Goal: Task Accomplishment & Management: Manage account settings

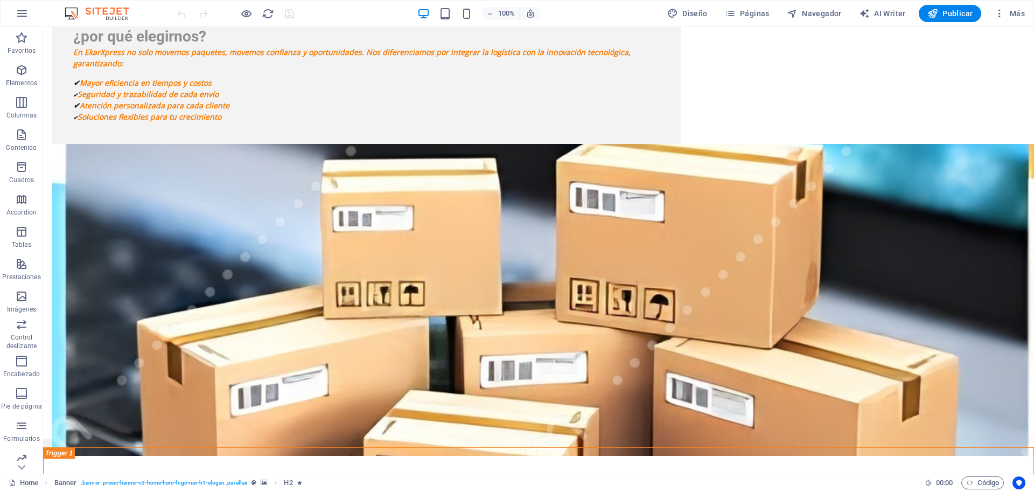
scroll to position [2479, 0]
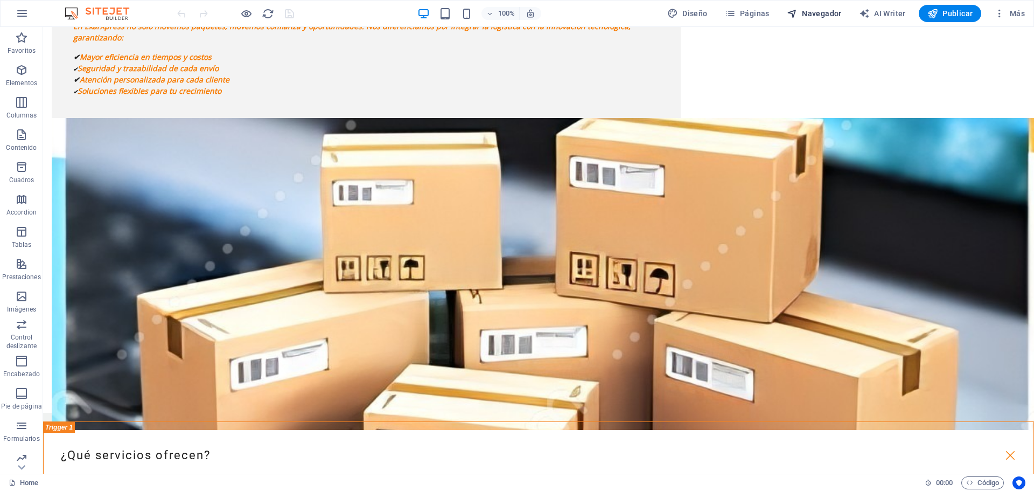
click at [804, 13] on span "Navegador" at bounding box center [814, 13] width 55 height 11
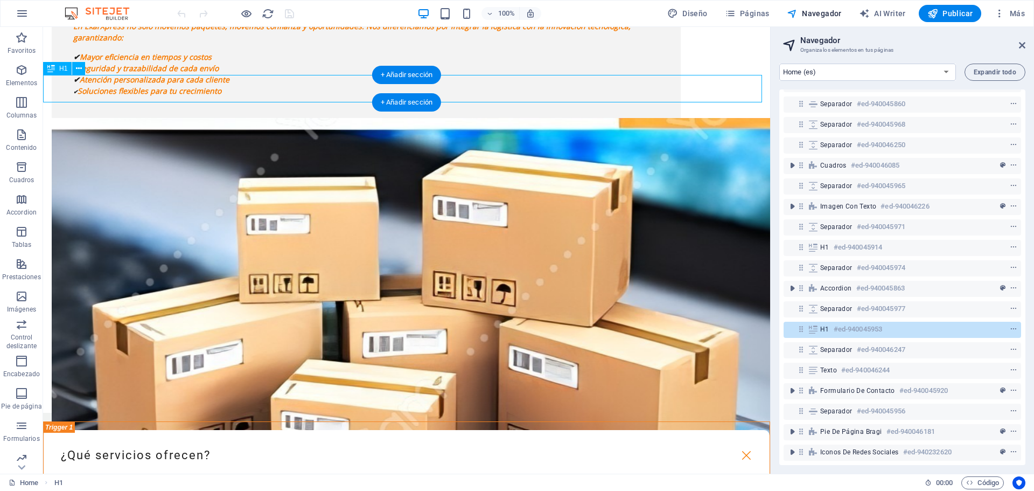
scroll to position [312, 0]
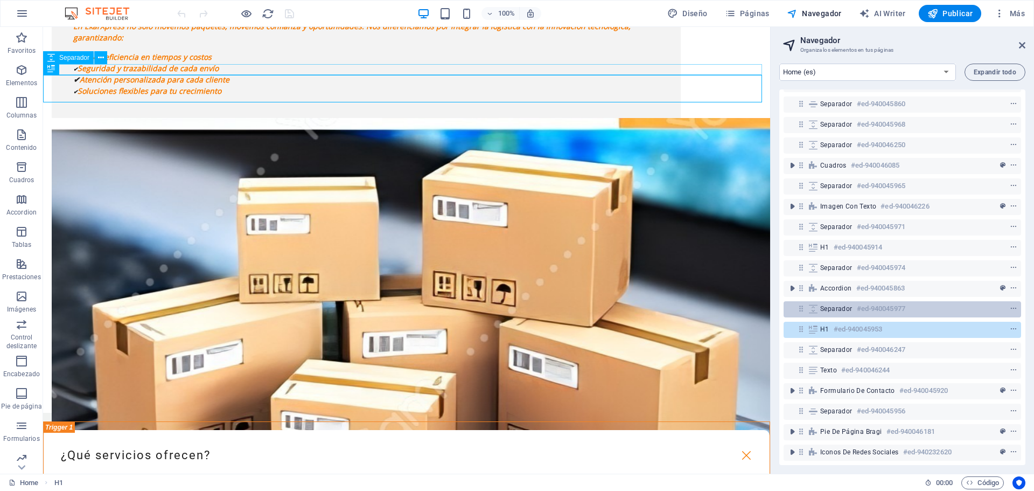
click at [886, 302] on h6 "#ed-940045977" at bounding box center [881, 308] width 48 height 13
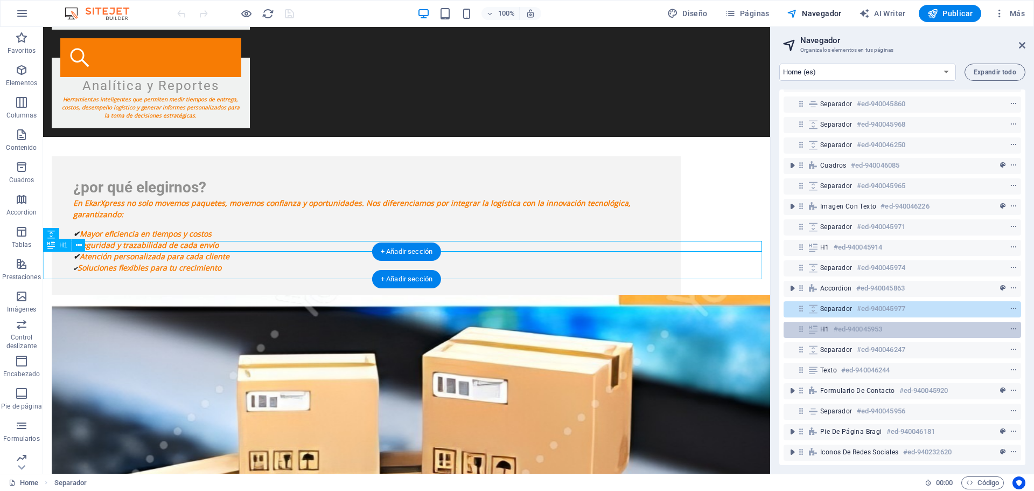
click at [881, 323] on h6 "#ed-940045953" at bounding box center [858, 329] width 48 height 13
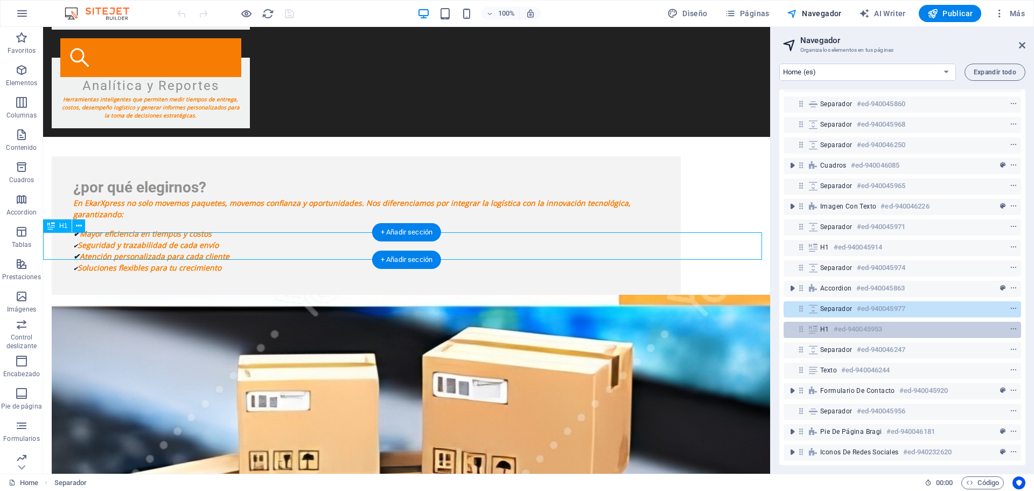
scroll to position [2322, 0]
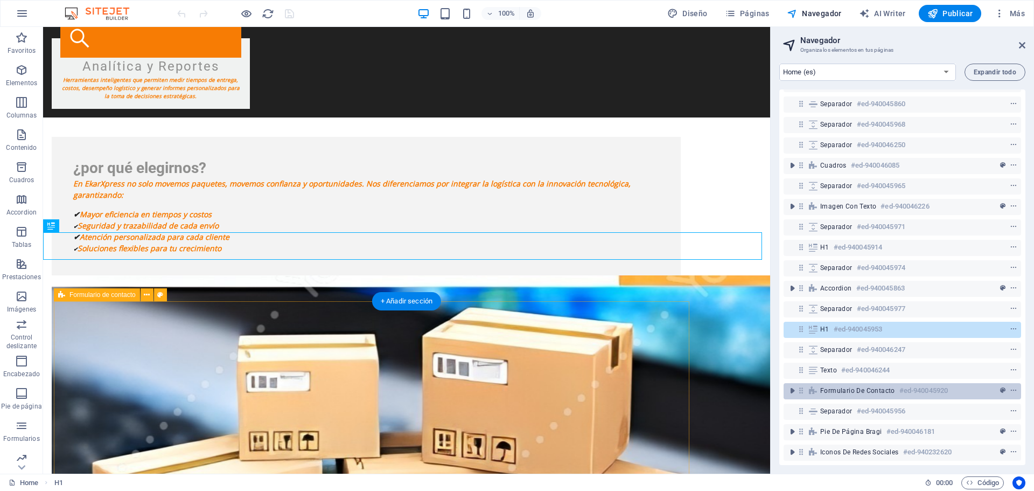
click at [854, 386] on span "Formulario de contacto" at bounding box center [857, 390] width 75 height 9
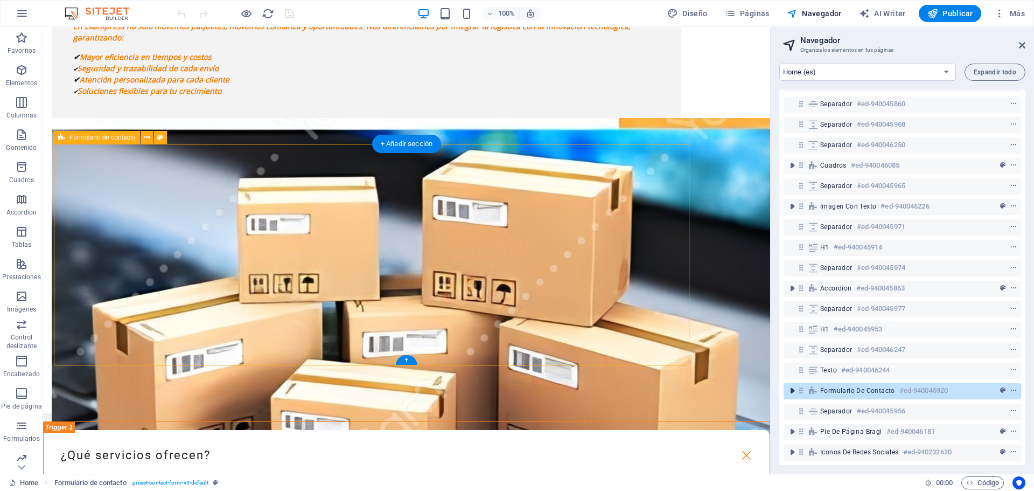
click at [794, 385] on icon "toggle-expand" at bounding box center [792, 390] width 11 height 11
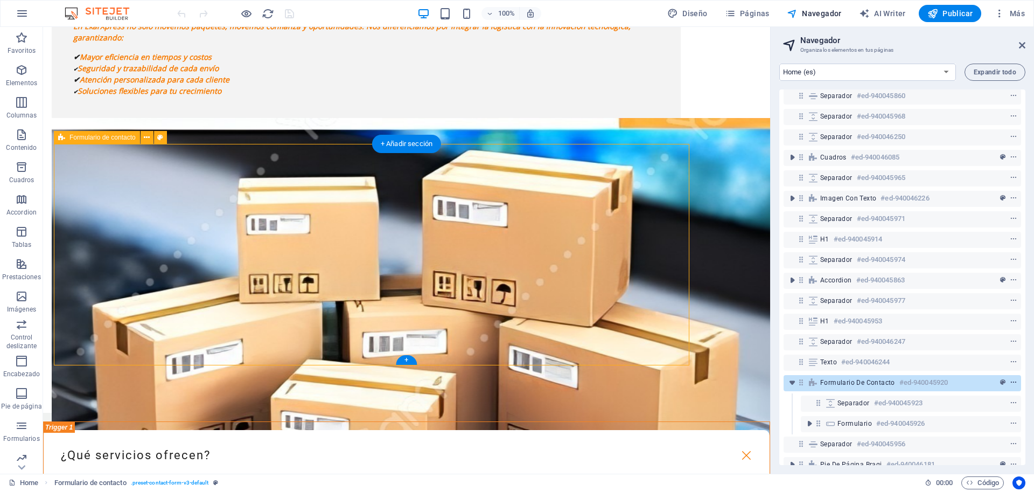
click at [1010, 380] on icon "context-menu" at bounding box center [1014, 383] width 8 height 8
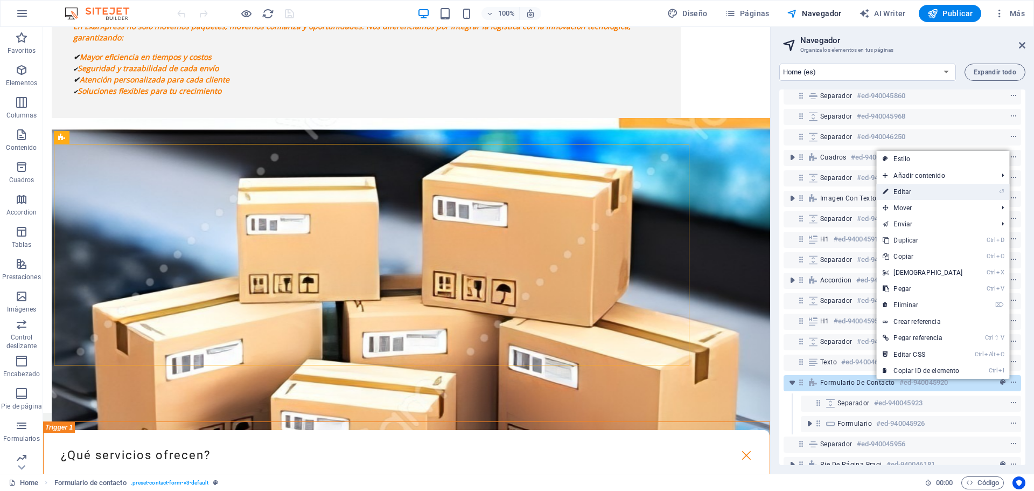
click at [938, 193] on link "⏎ Editar" at bounding box center [922, 192] width 93 height 16
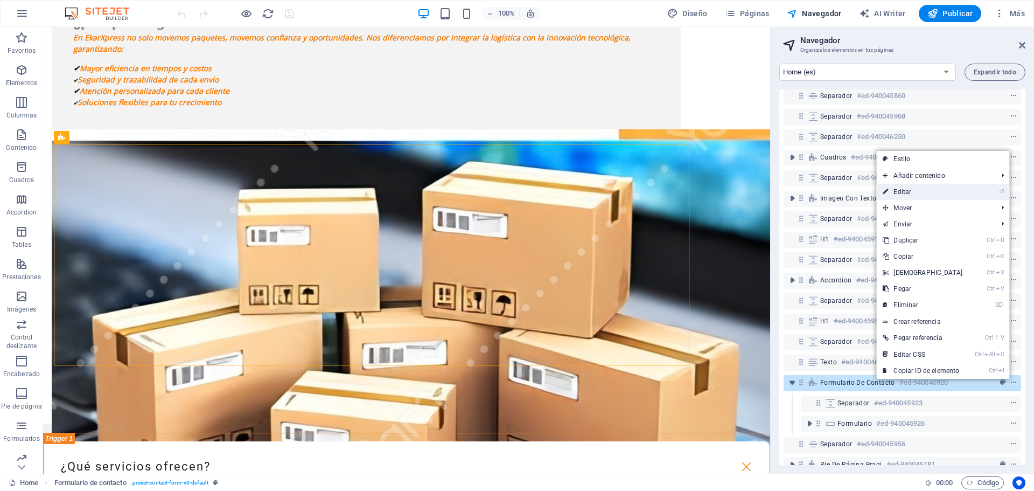
select select "px"
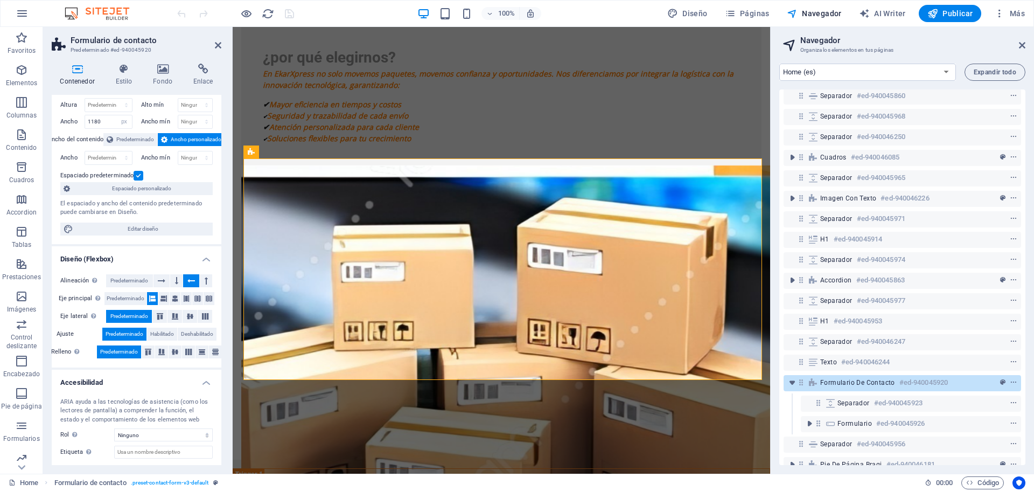
scroll to position [0, 0]
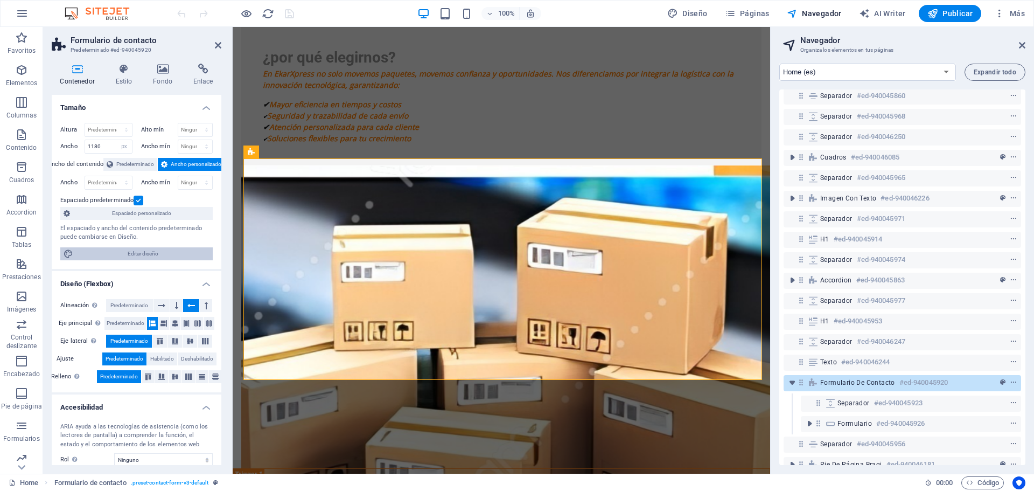
click at [107, 254] on span "Editar diseño" at bounding box center [142, 253] width 133 height 13
select select "px"
select select "800"
select select "px"
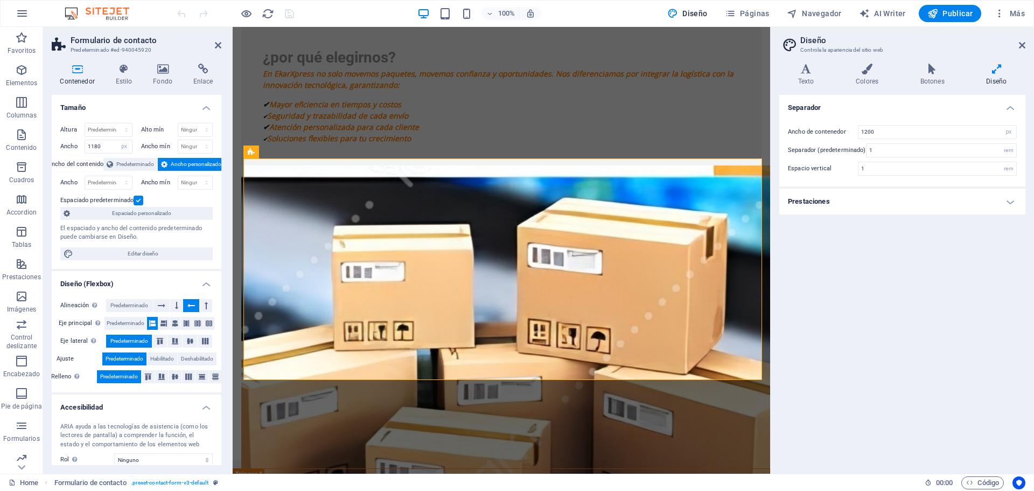
click at [1013, 204] on h4 "Prestaciones" at bounding box center [902, 201] width 246 height 26
click at [994, 69] on icon at bounding box center [997, 69] width 58 height 11
click at [928, 73] on icon at bounding box center [932, 69] width 62 height 11
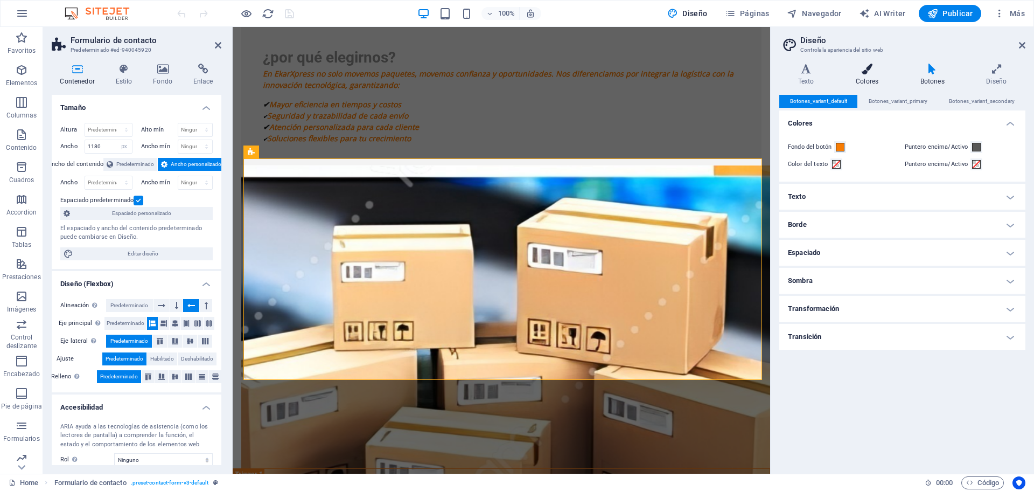
click at [858, 72] on icon at bounding box center [867, 69] width 60 height 11
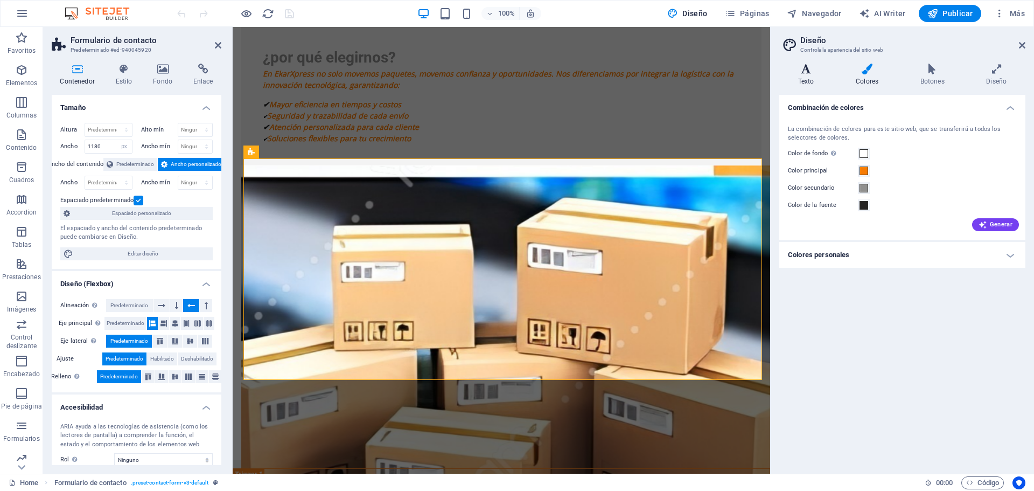
click at [803, 68] on icon at bounding box center [805, 69] width 53 height 11
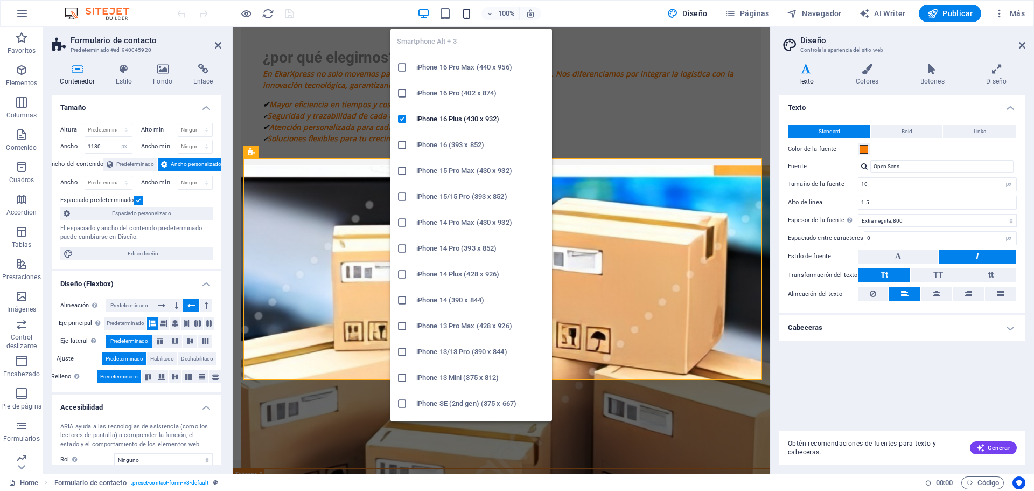
click at [465, 11] on icon "button" at bounding box center [466, 14] width 12 height 12
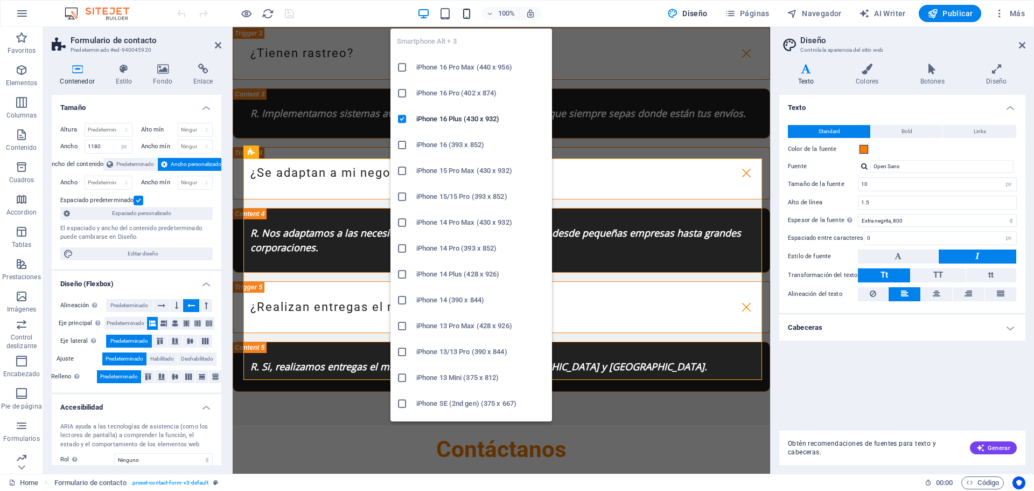
type input "500"
select select "px"
type input "700"
select select "px"
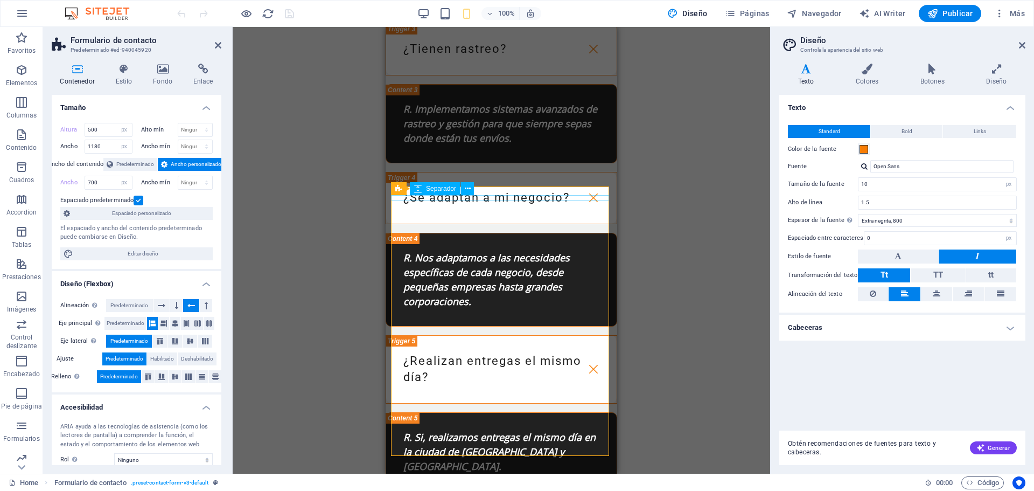
scroll to position [3193, 0]
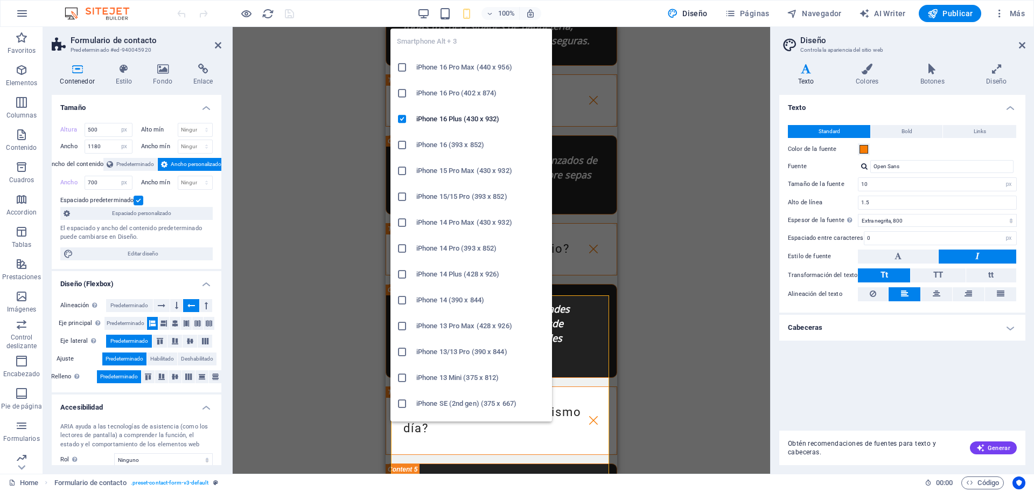
click at [449, 325] on h6 "iPhone 13 Pro Max (428 x 926)" at bounding box center [480, 325] width 129 height 13
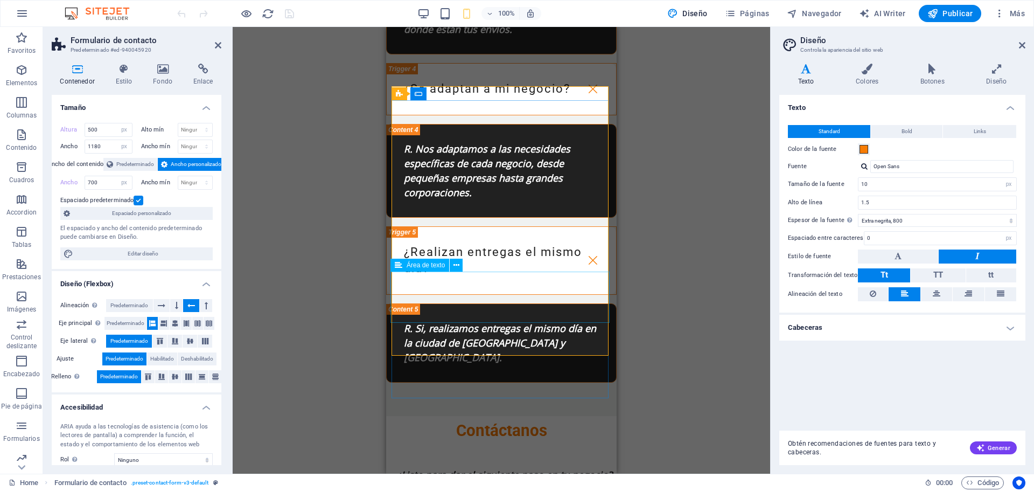
scroll to position [3423, 0]
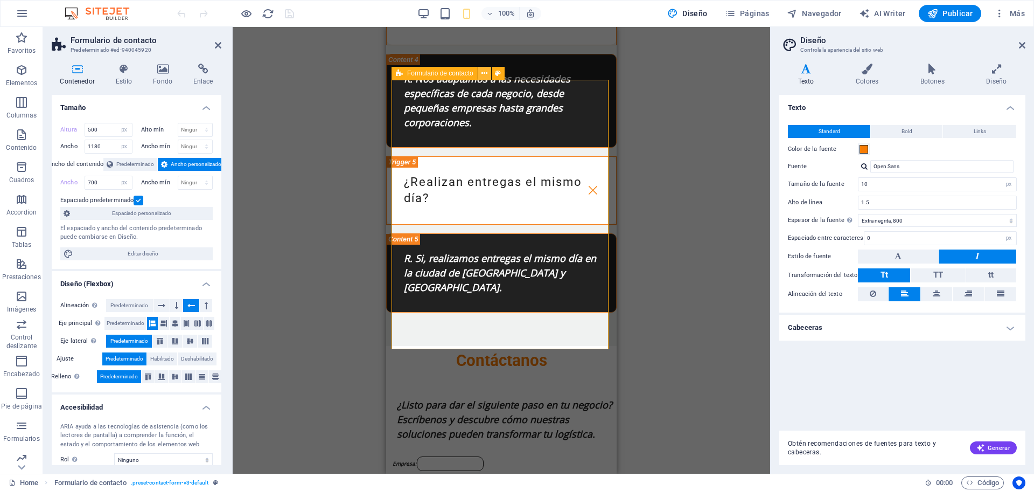
click at [486, 74] on icon at bounding box center [484, 73] width 6 height 11
click at [643, 50] on div "Arrastra aquí para reemplazar el contenido existente. Si quieres crear un eleme…" at bounding box center [501, 250] width 537 height 446
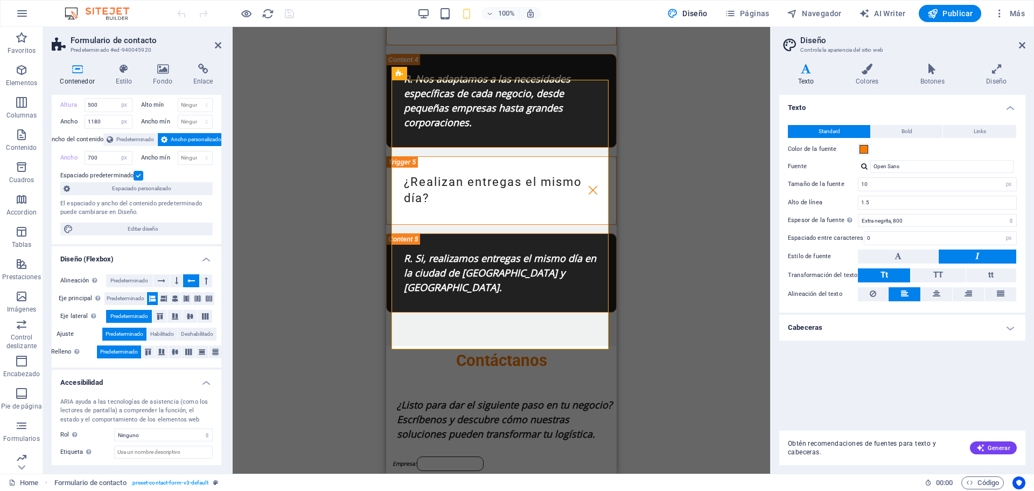
scroll to position [0, 0]
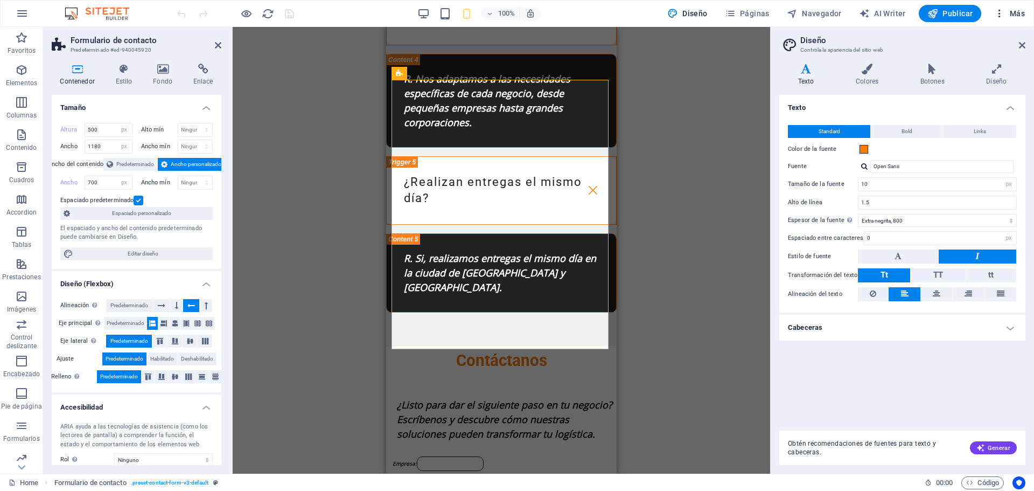
click at [1002, 13] on icon "button" at bounding box center [999, 13] width 11 height 11
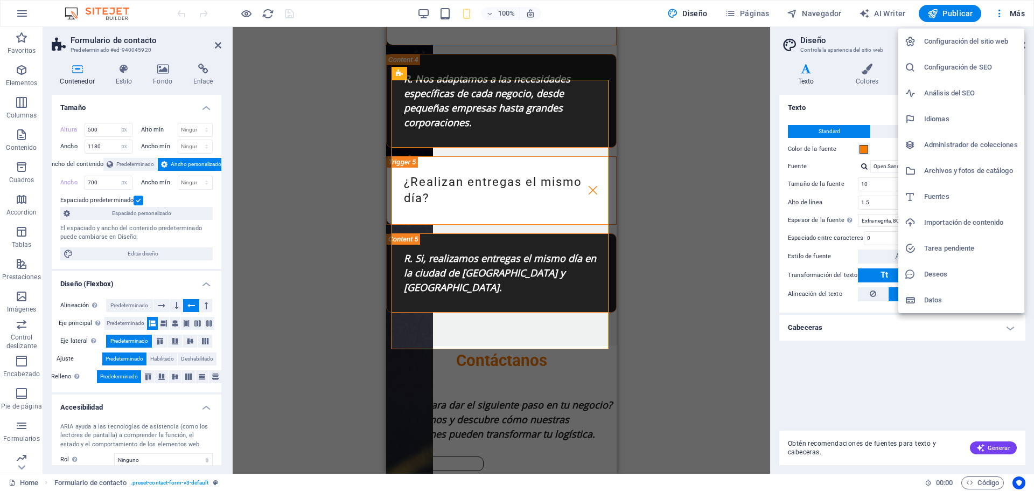
click at [987, 44] on h6 "Configuración del sitio web" at bounding box center [971, 41] width 94 height 13
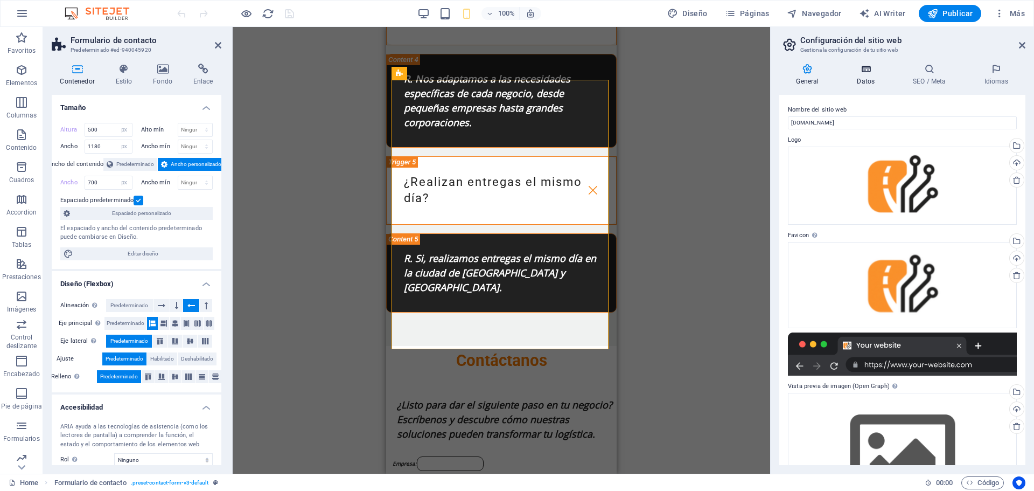
click at [872, 68] on icon at bounding box center [866, 69] width 52 height 11
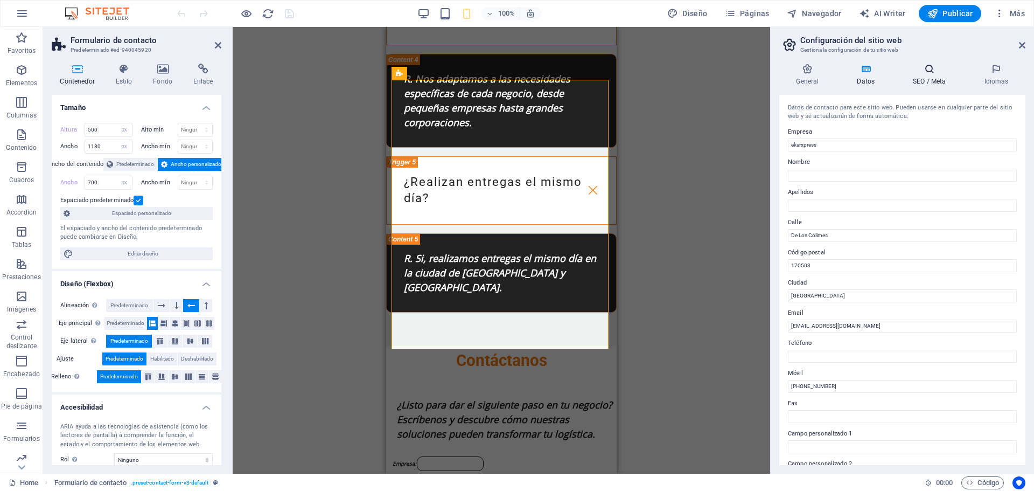
click at [927, 74] on icon at bounding box center [929, 69] width 67 height 11
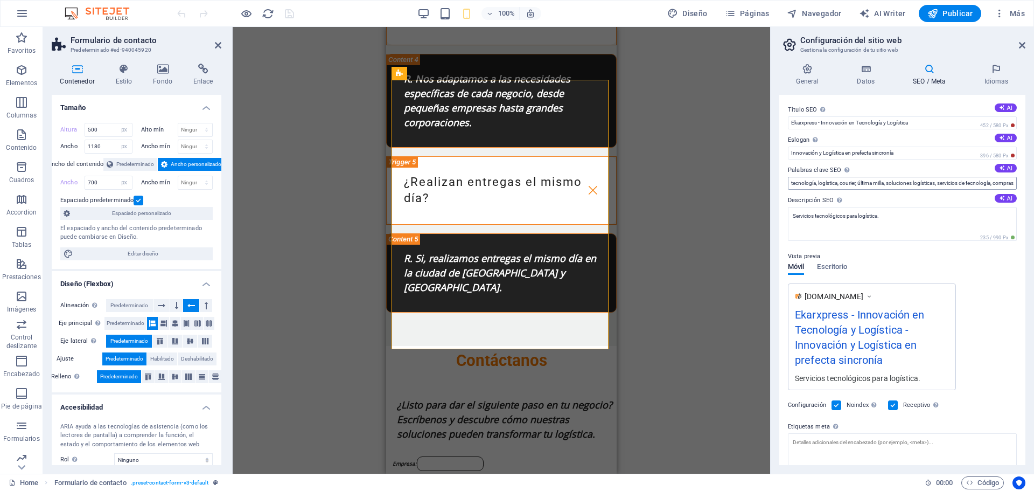
scroll to position [72, 0]
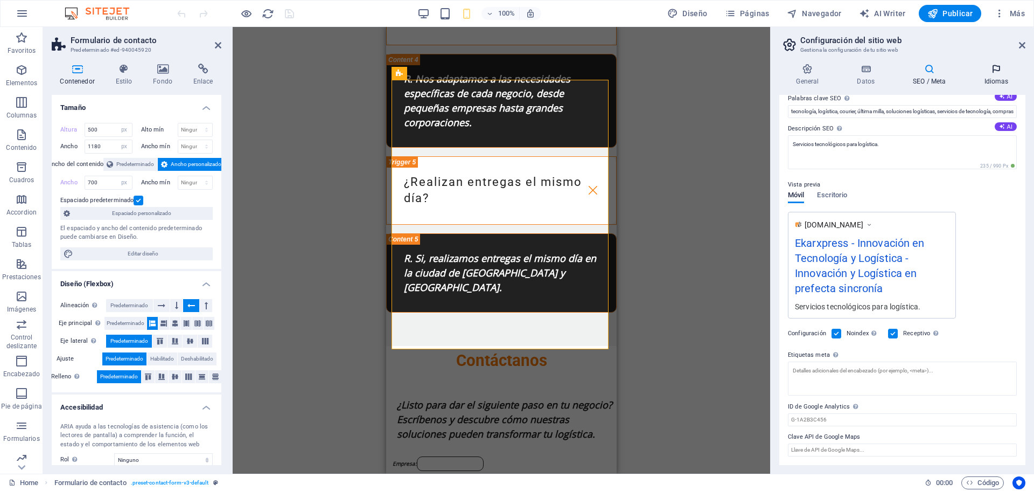
click at [998, 77] on h4 "Idiomas" at bounding box center [996, 75] width 58 height 23
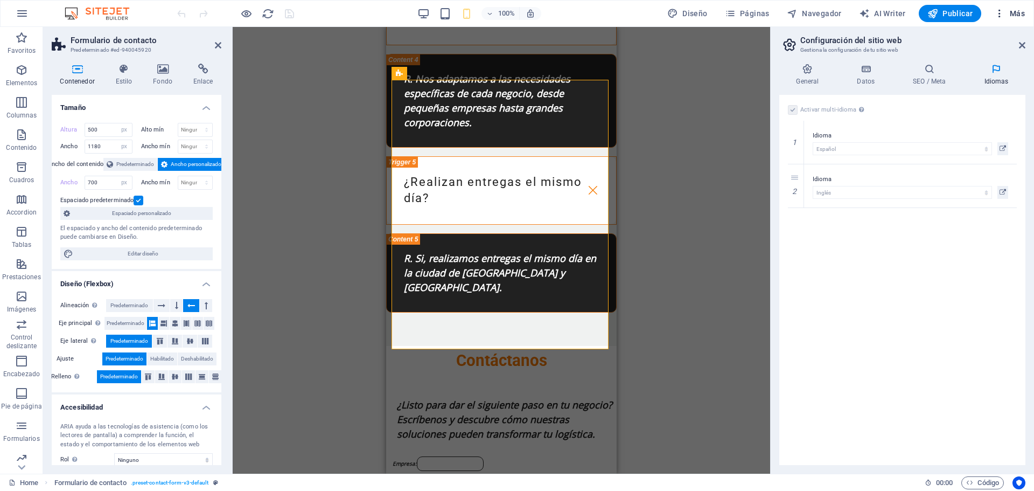
click at [999, 10] on icon "button" at bounding box center [999, 13] width 11 height 11
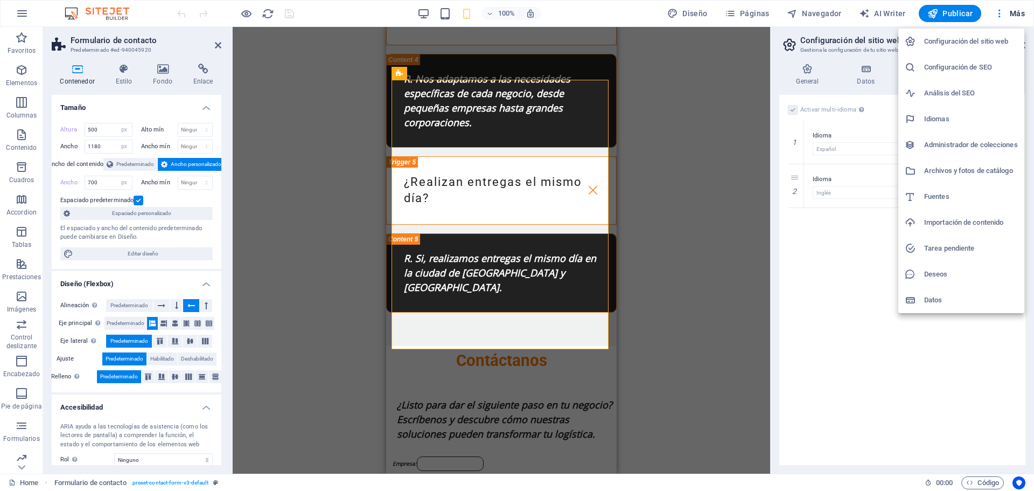
click at [16, 17] on div at bounding box center [517, 245] width 1034 height 491
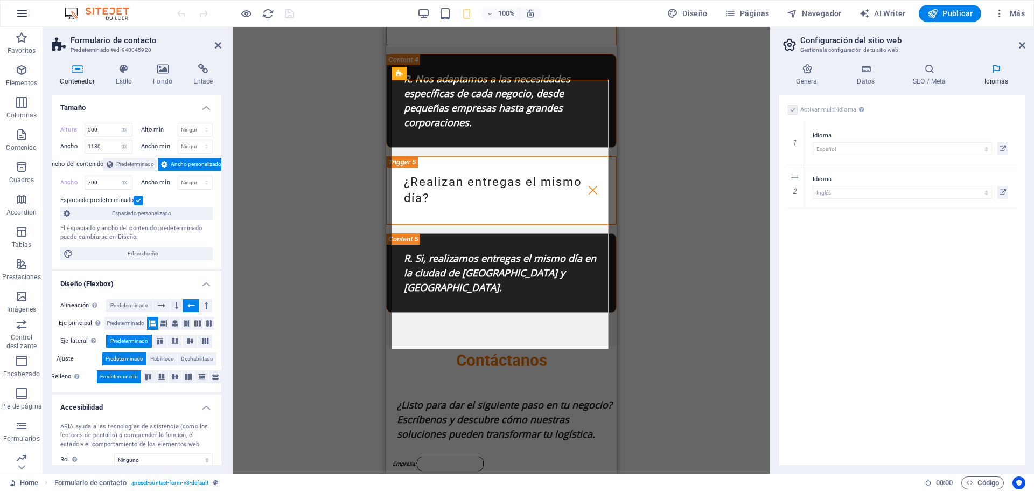
click at [20, 15] on icon "button" at bounding box center [22, 13] width 13 height 13
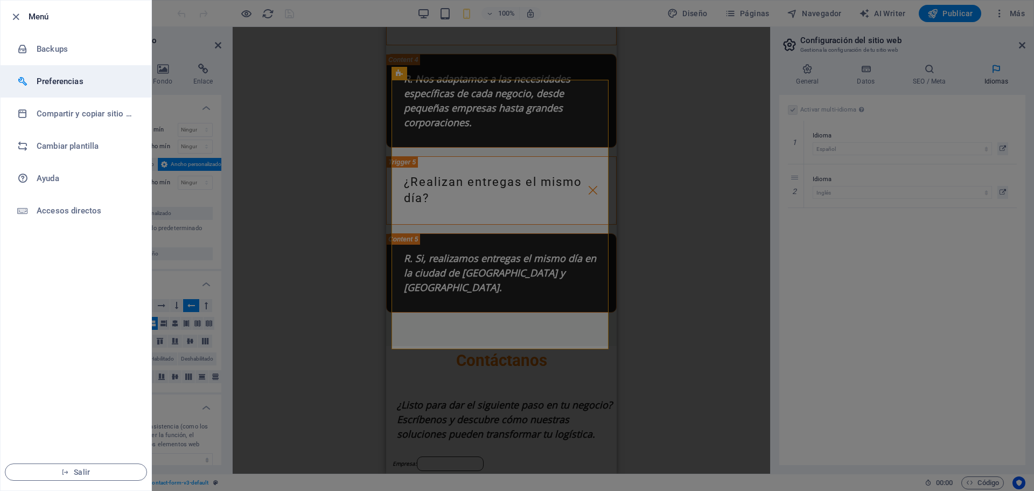
click at [89, 84] on h6 "Preferencias" at bounding box center [87, 81] width 100 height 13
select select "es"
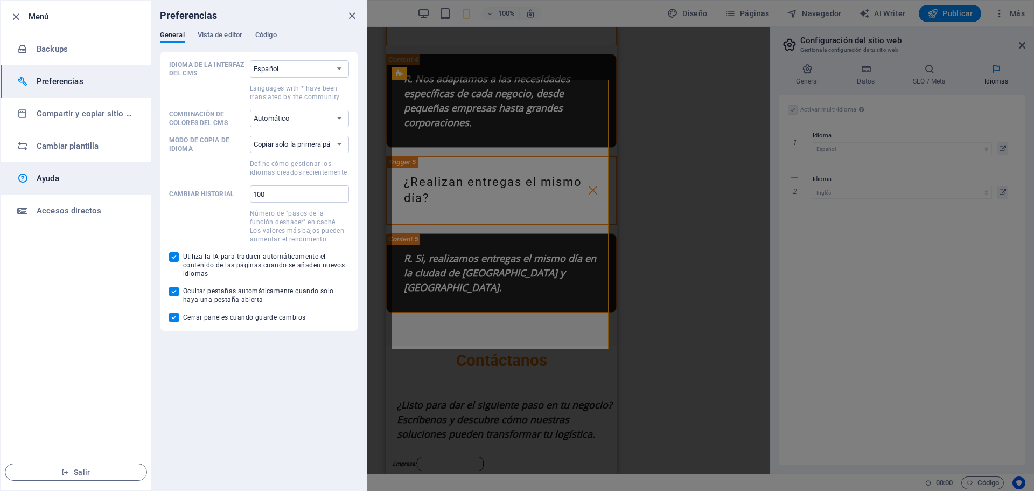
click at [63, 180] on h6 "Ayuda" at bounding box center [87, 178] width 100 height 13
click at [349, 14] on icon "close" at bounding box center [352, 16] width 12 height 12
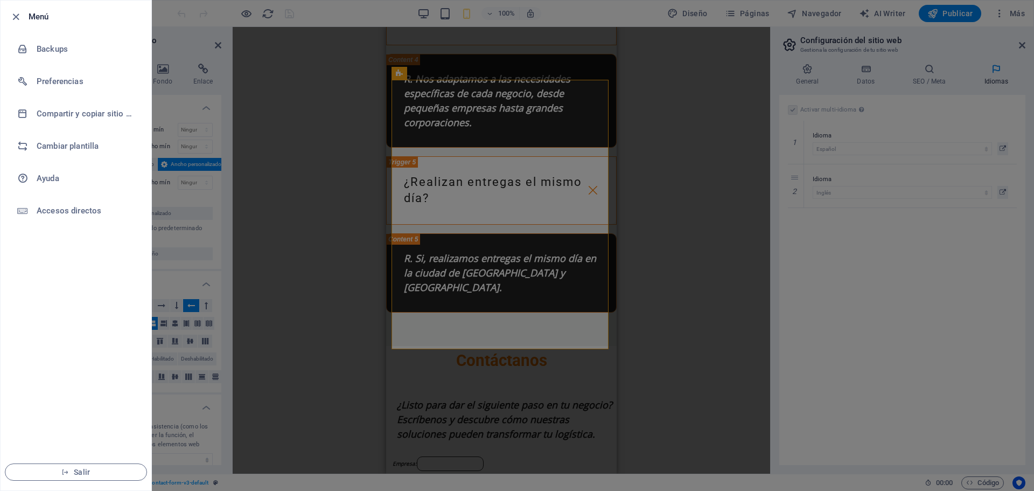
click at [691, 130] on div at bounding box center [517, 245] width 1034 height 491
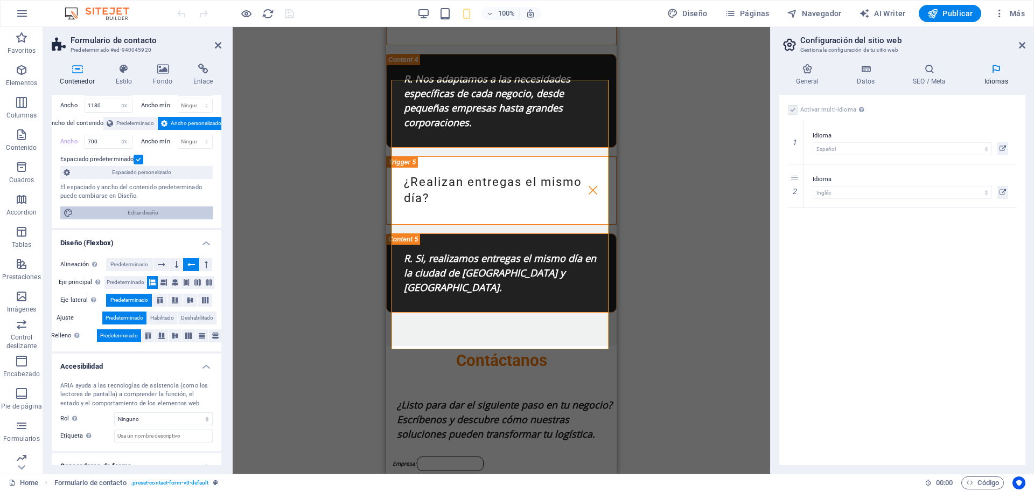
scroll to position [54, 0]
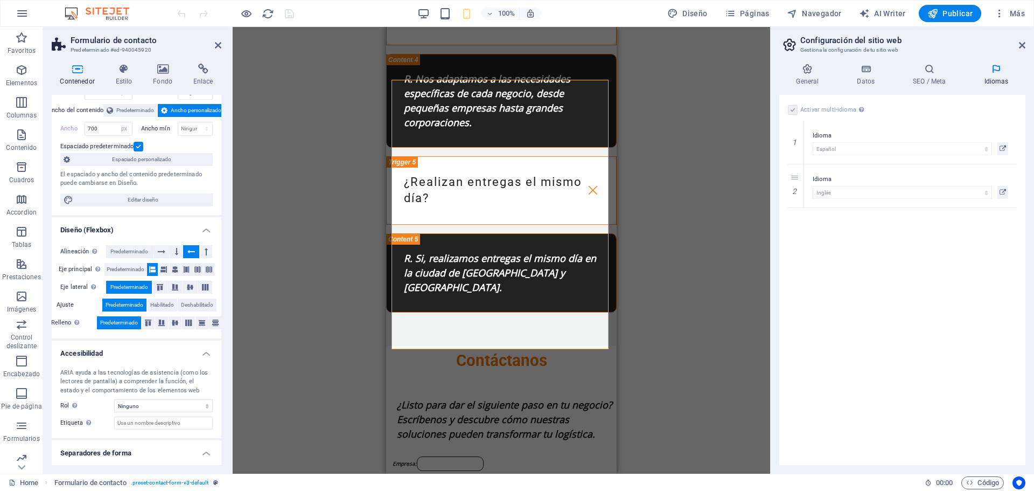
click at [148, 233] on h4 "Diseño (Flexbox)" at bounding box center [137, 226] width 170 height 19
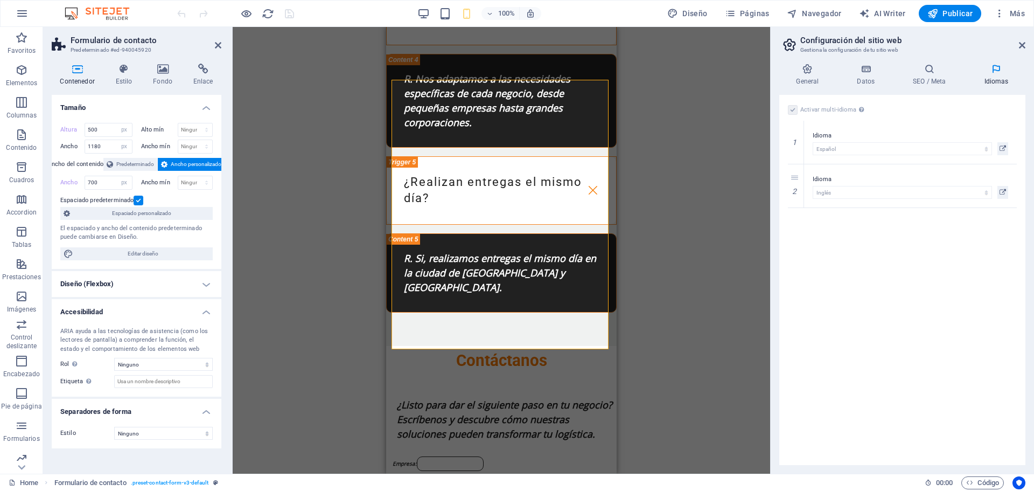
click at [143, 288] on h4 "Diseño (Flexbox)" at bounding box center [137, 284] width 170 height 26
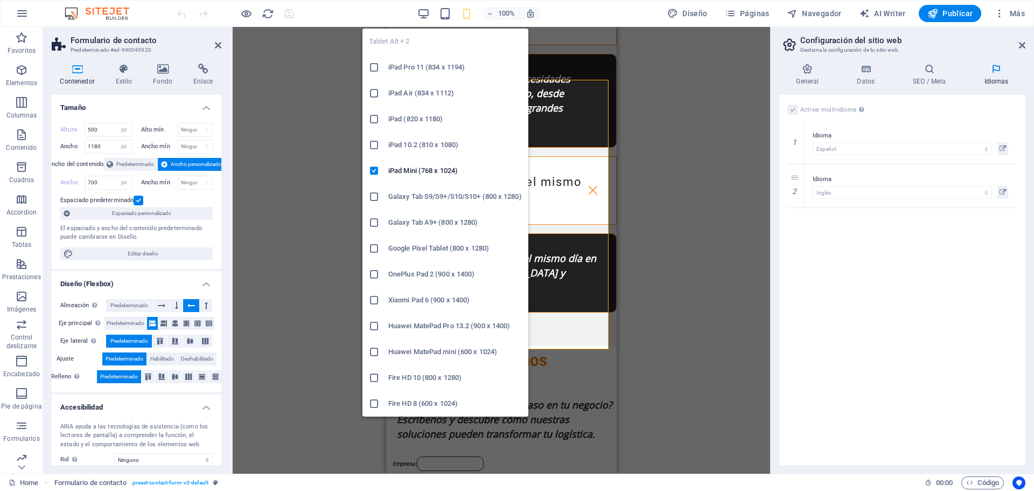
click at [415, 63] on h6 "iPad Pro 11 (834 x 1194)" at bounding box center [455, 67] width 134 height 13
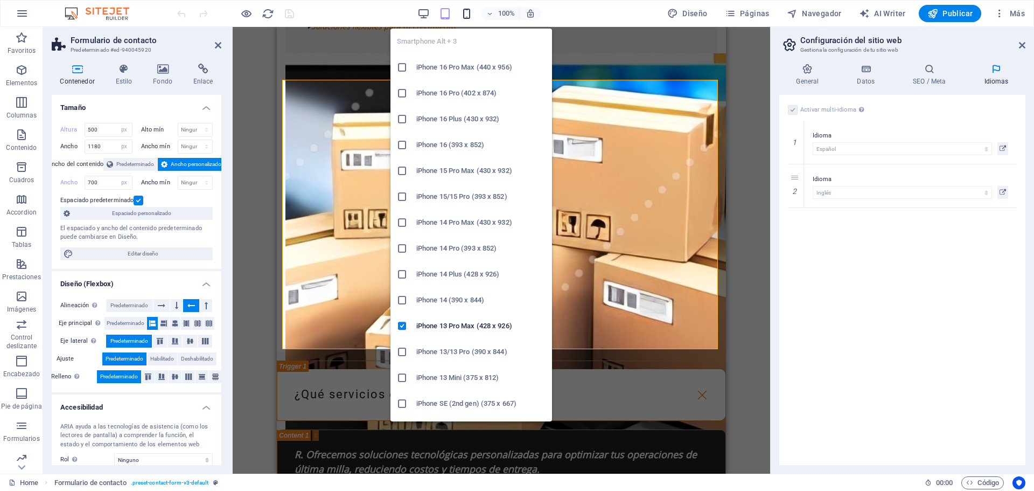
click at [465, 10] on icon "button" at bounding box center [466, 14] width 12 height 12
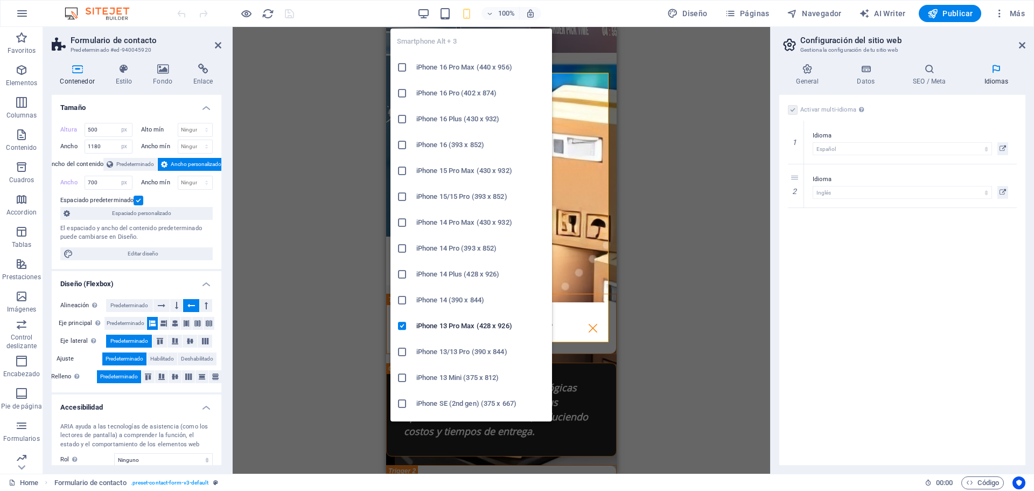
scroll to position [3423, 0]
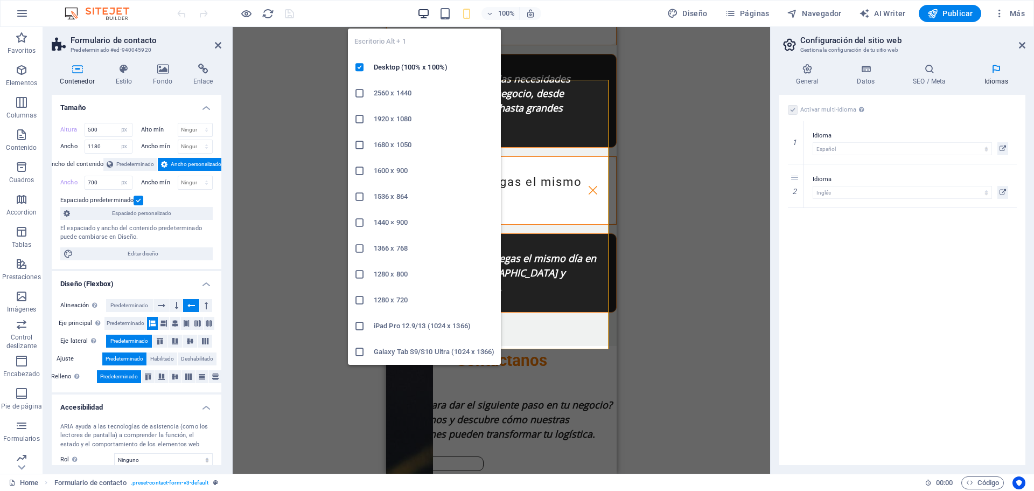
click at [424, 15] on icon "button" at bounding box center [423, 14] width 12 height 12
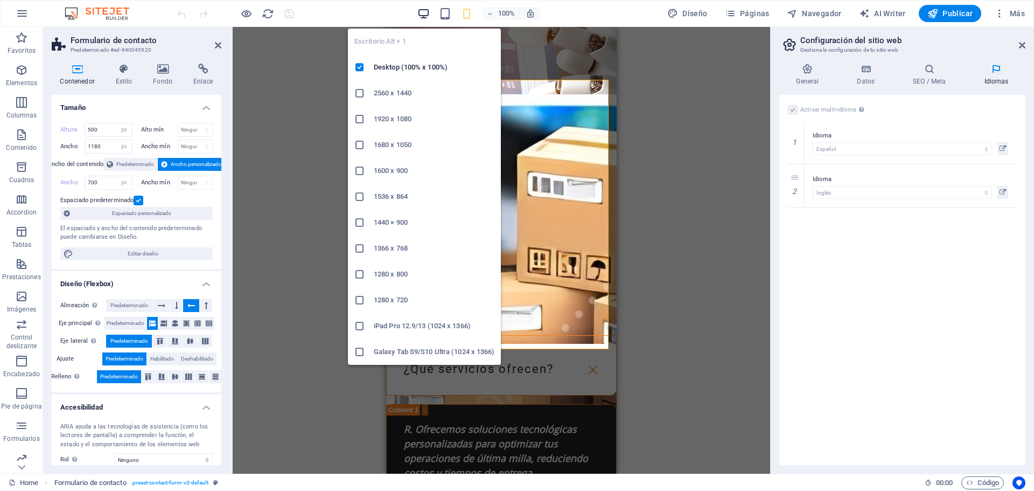
select select "DISABLED_OPTION_VALUE"
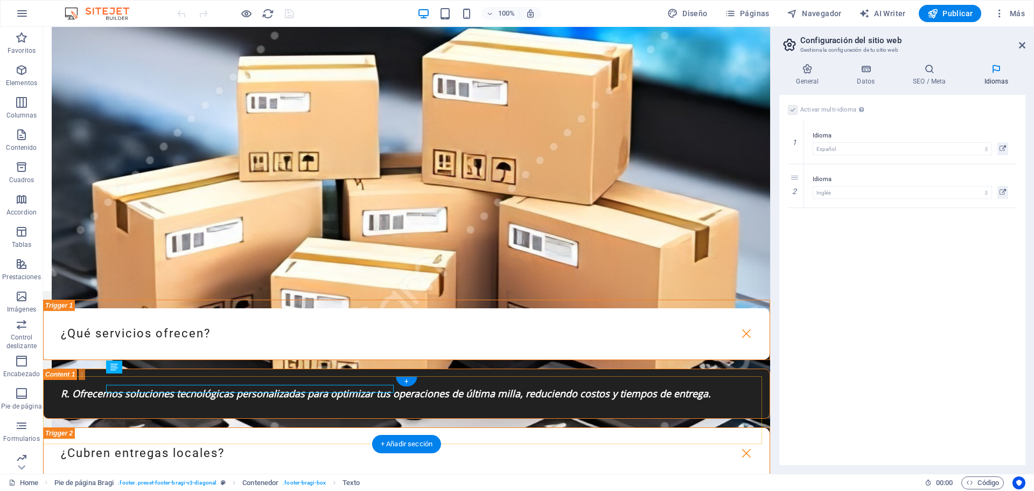
scroll to position [2491, 0]
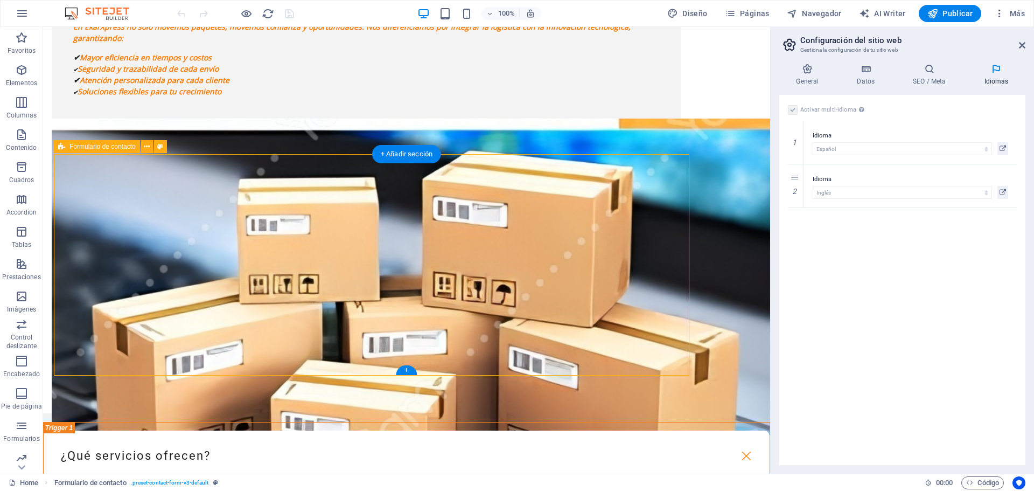
scroll to position [2479, 0]
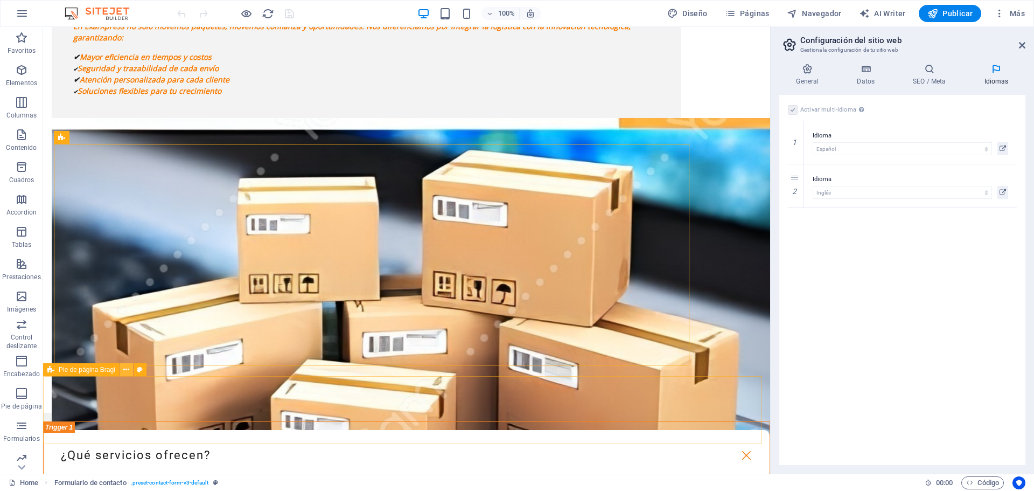
click at [124, 370] on icon at bounding box center [126, 369] width 6 height 11
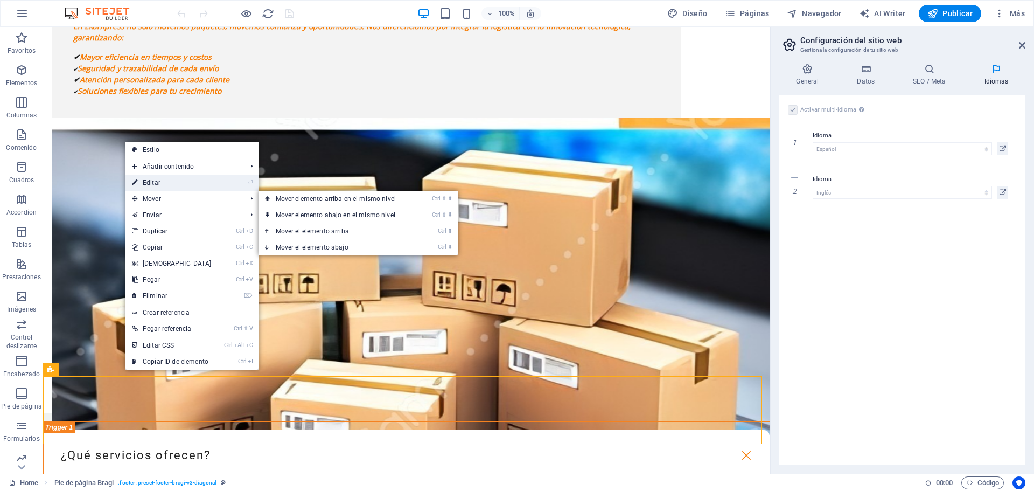
click at [155, 181] on link "⏎ Editar" at bounding box center [171, 182] width 93 height 16
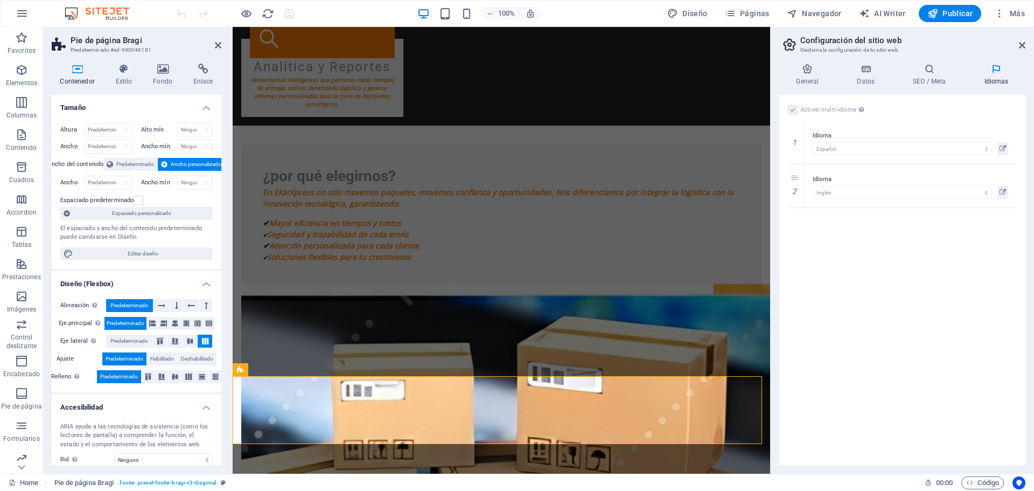
scroll to position [2612, 0]
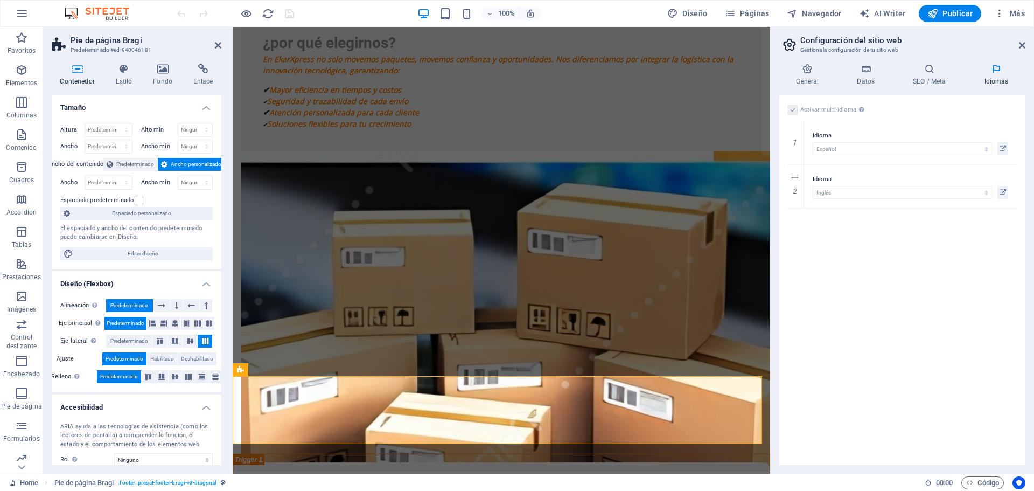
click at [134, 304] on span "Predeterminado" at bounding box center [129, 305] width 38 height 13
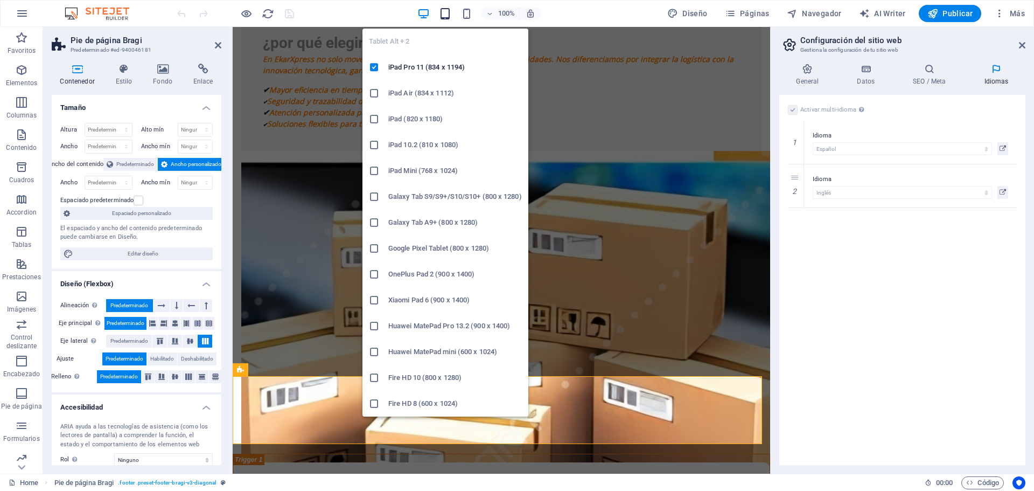
click at [450, 15] on icon "button" at bounding box center [445, 14] width 12 height 12
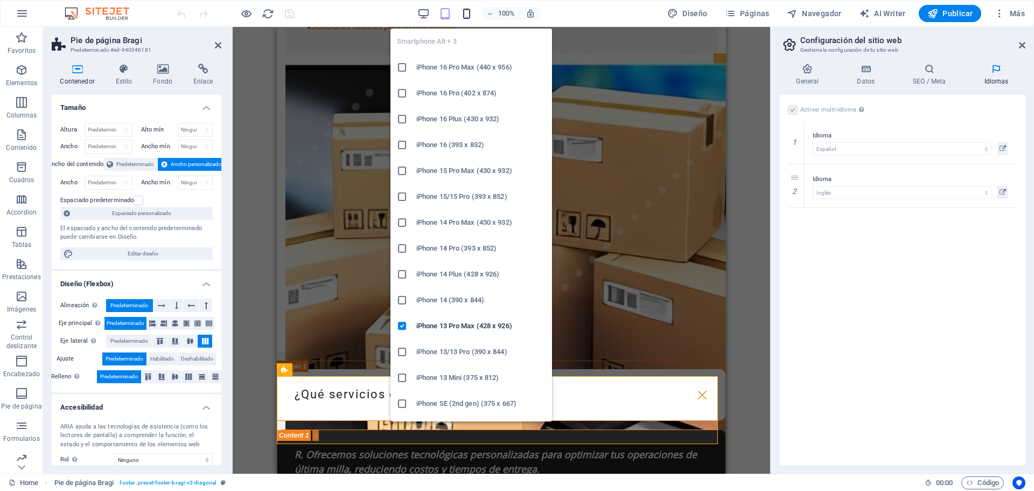
click at [470, 11] on icon "button" at bounding box center [466, 14] width 12 height 12
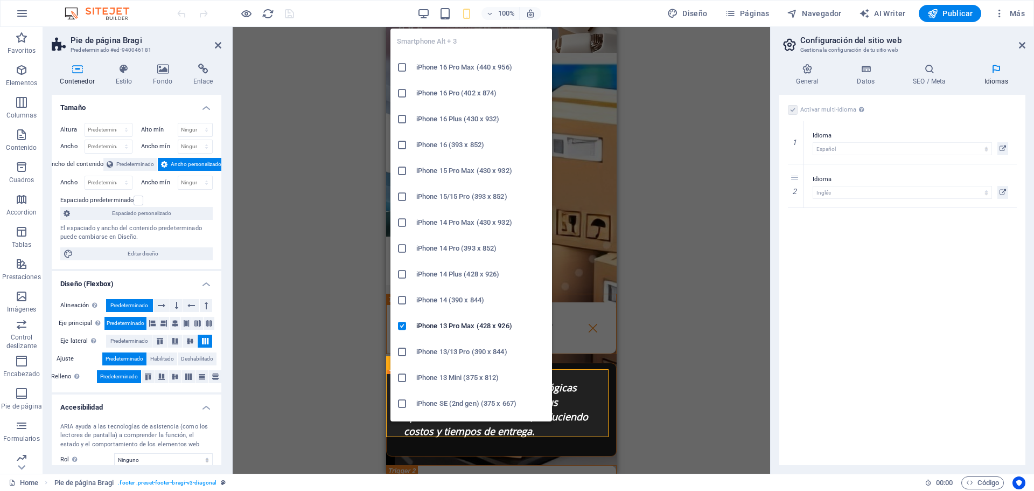
scroll to position [3423, 0]
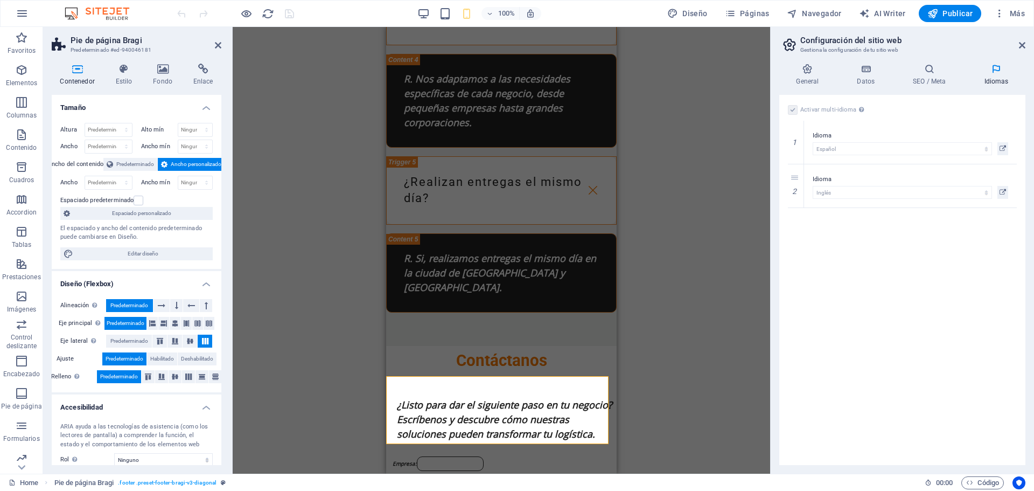
click at [710, 129] on div "Arrastra aquí para reemplazar el contenido existente. Si quieres crear un eleme…" at bounding box center [501, 250] width 537 height 446
click at [218, 43] on icon at bounding box center [218, 45] width 6 height 9
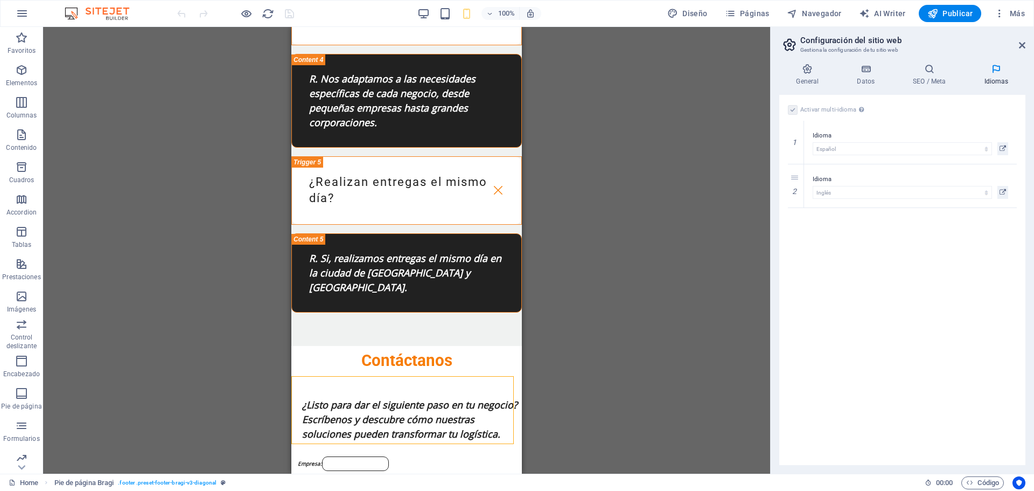
click at [619, 122] on div "Arrastra aquí para reemplazar el contenido existente. Si quieres crear un eleme…" at bounding box center [406, 250] width 727 height 446
click at [432, 15] on div "100%" at bounding box center [479, 13] width 124 height 17
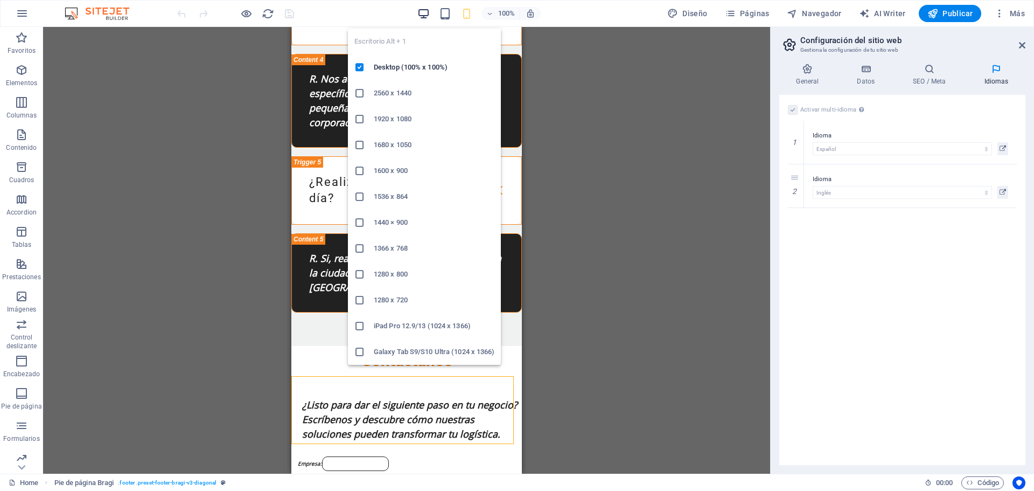
click at [426, 13] on icon "button" at bounding box center [423, 14] width 12 height 12
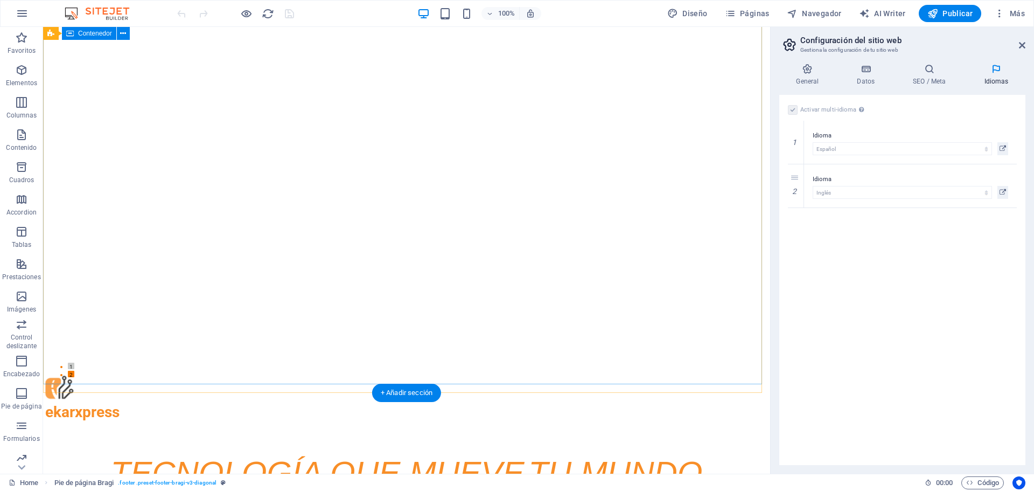
scroll to position [0, 0]
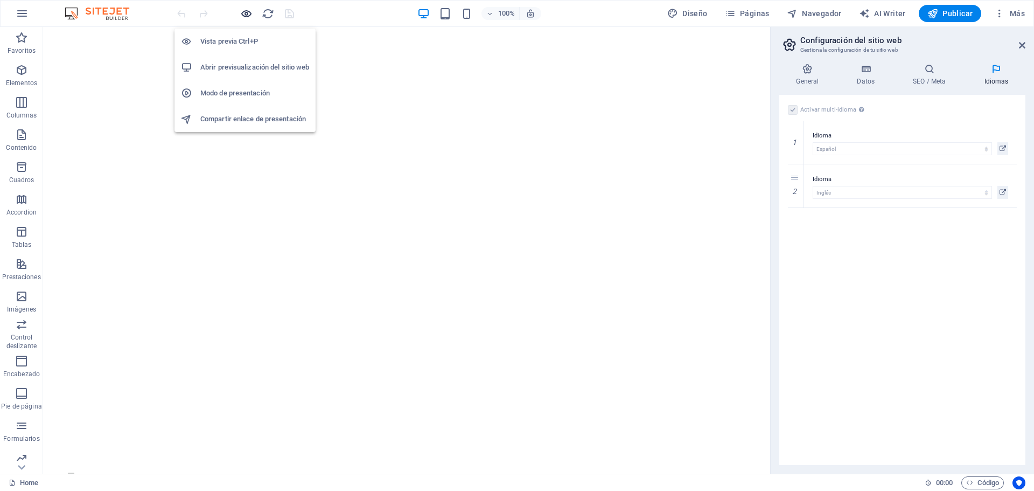
click at [248, 13] on icon "button" at bounding box center [246, 14] width 12 height 12
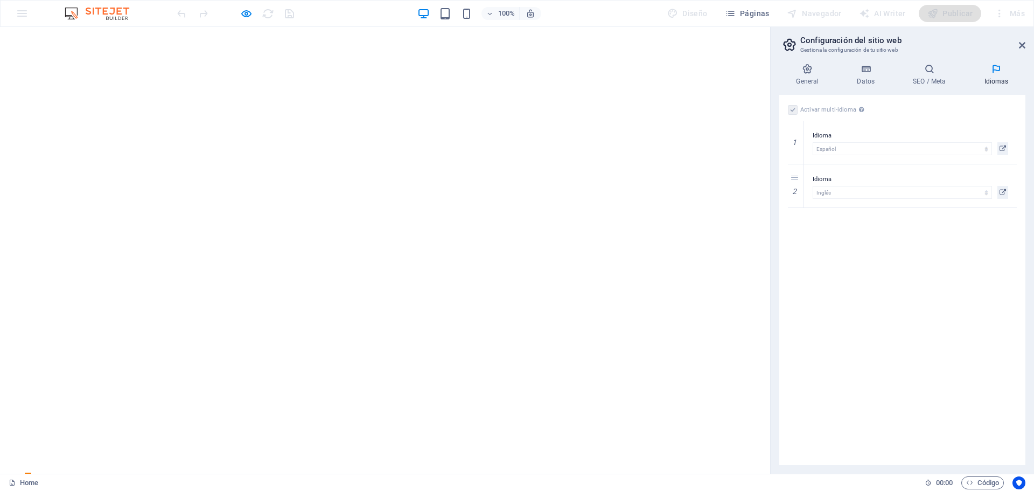
click at [1027, 44] on aside "Configuración del sitio web Gestiona la configuración de tu sitio web General D…" at bounding box center [902, 250] width 264 height 446
click at [1022, 47] on icon at bounding box center [1022, 45] width 6 height 9
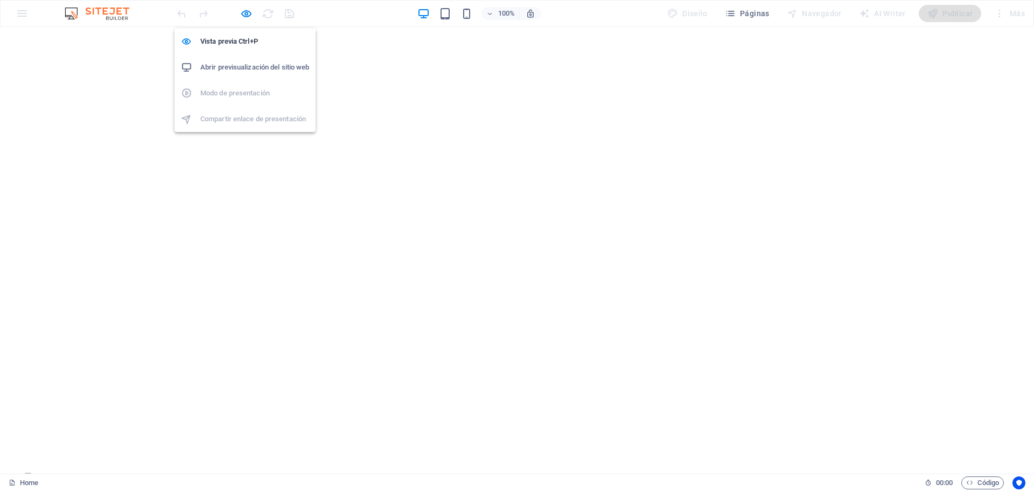
click at [249, 67] on h6 "Abrir previsualización del sitio web" at bounding box center [254, 67] width 109 height 13
click at [246, 13] on icon "button" at bounding box center [246, 14] width 12 height 12
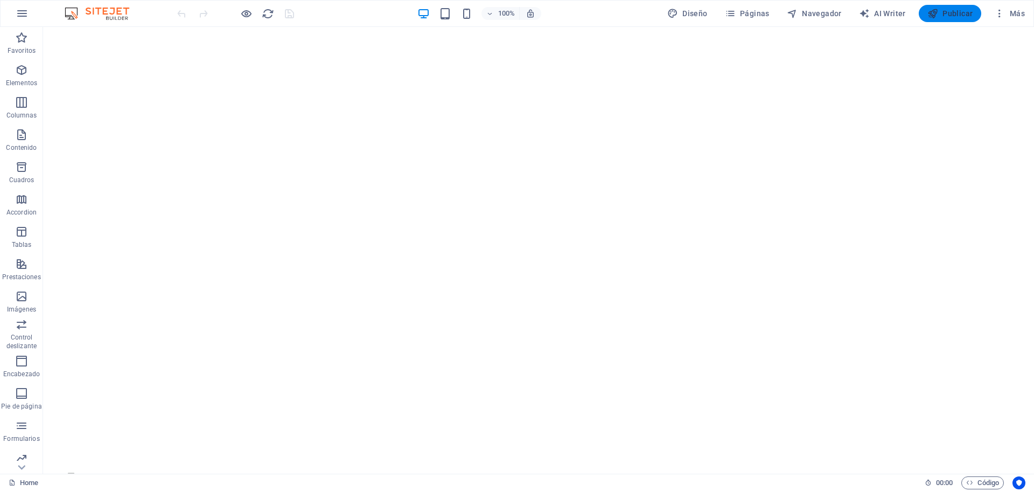
click at [954, 11] on span "Publicar" at bounding box center [950, 13] width 46 height 11
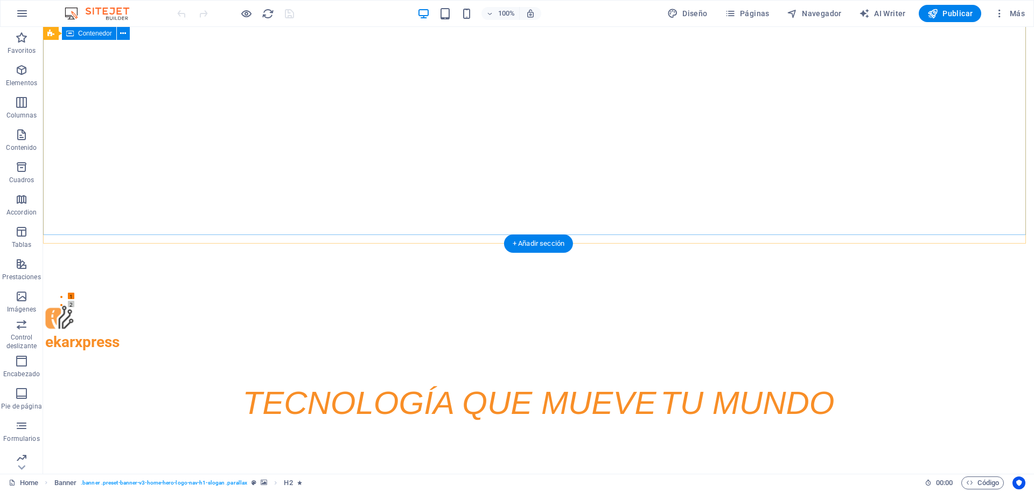
scroll to position [162, 0]
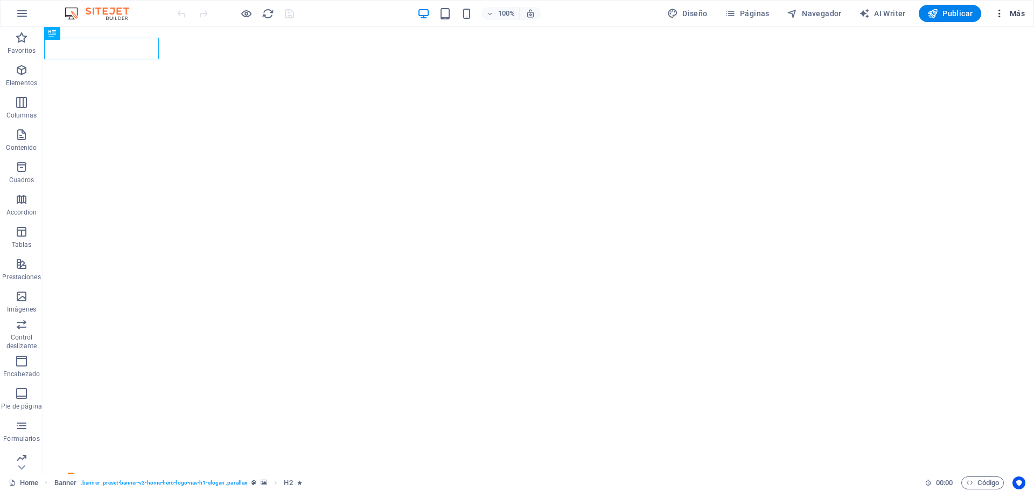
click at [1012, 11] on span "Más" at bounding box center [1009, 13] width 31 height 11
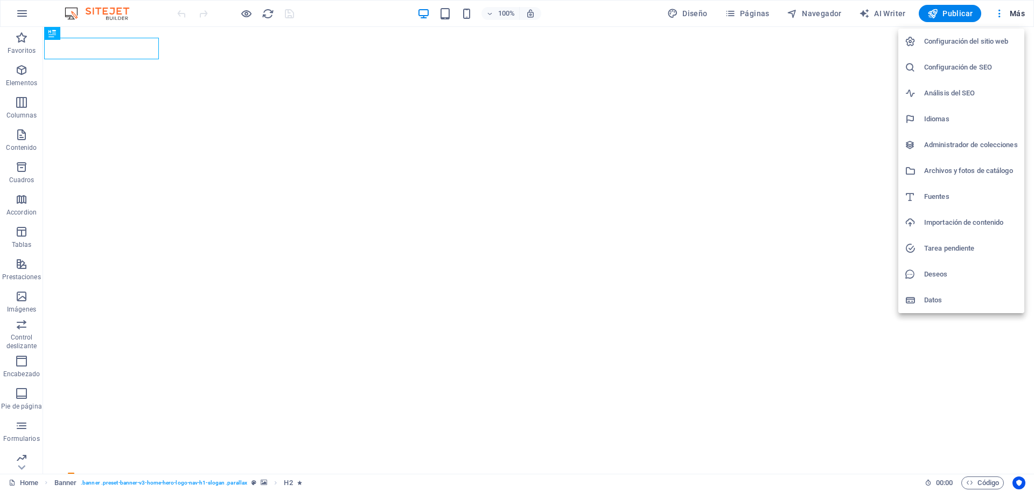
click at [997, 36] on h6 "Configuración del sitio web" at bounding box center [971, 41] width 94 height 13
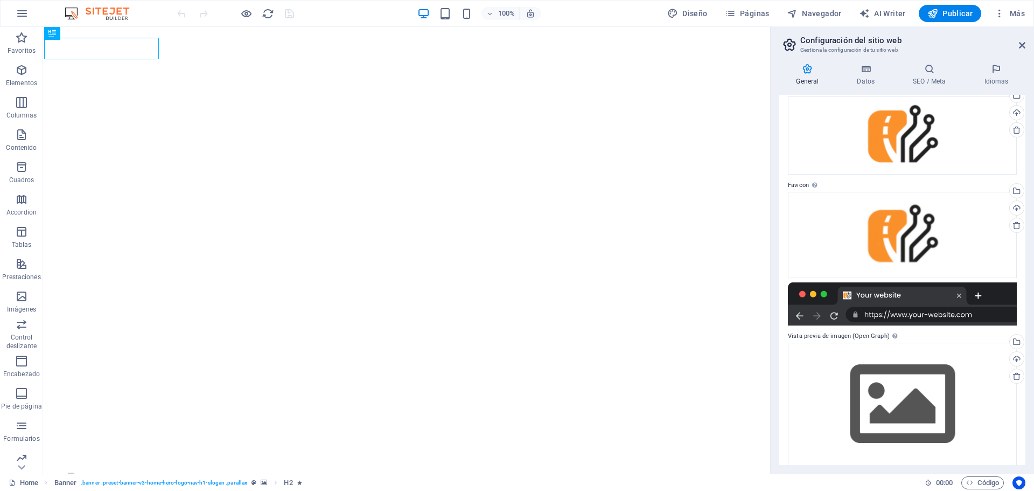
scroll to position [60, 0]
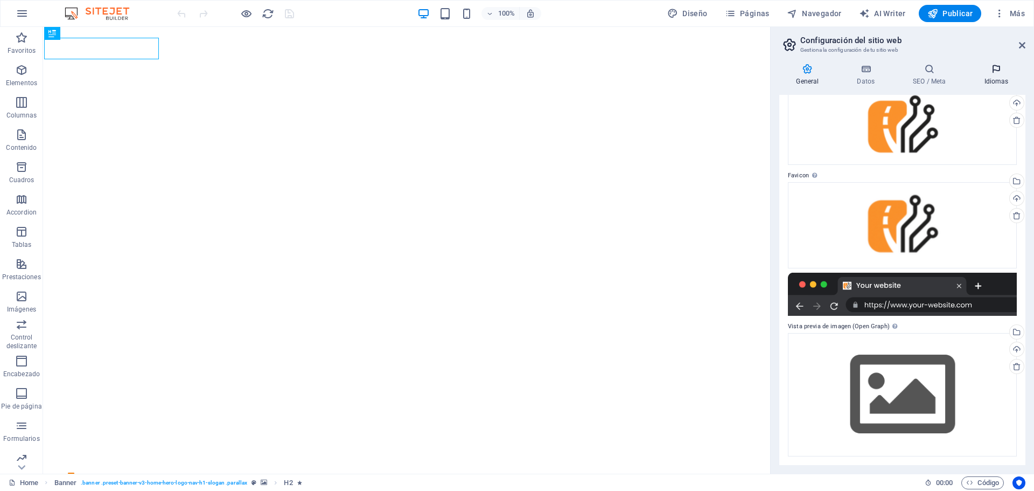
click at [994, 69] on icon at bounding box center [996, 69] width 58 height 11
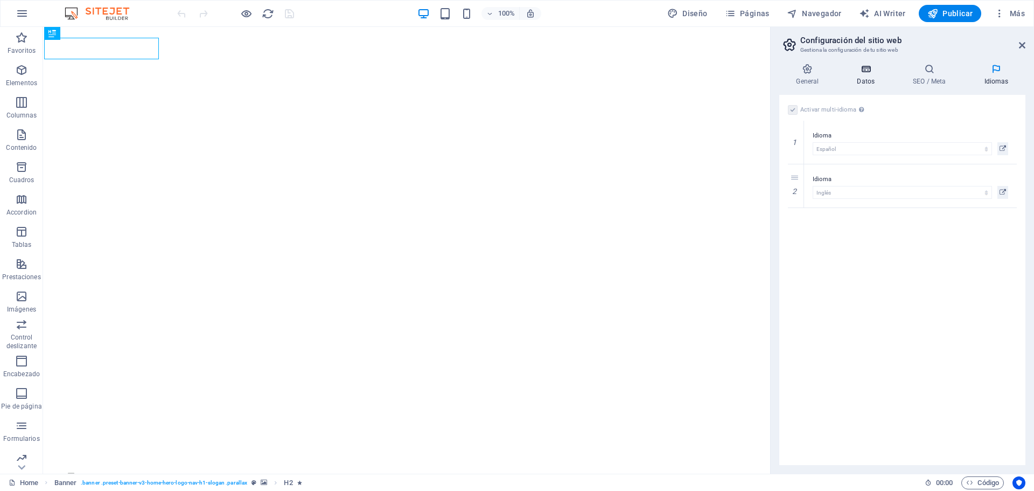
click at [868, 72] on icon at bounding box center [866, 69] width 52 height 11
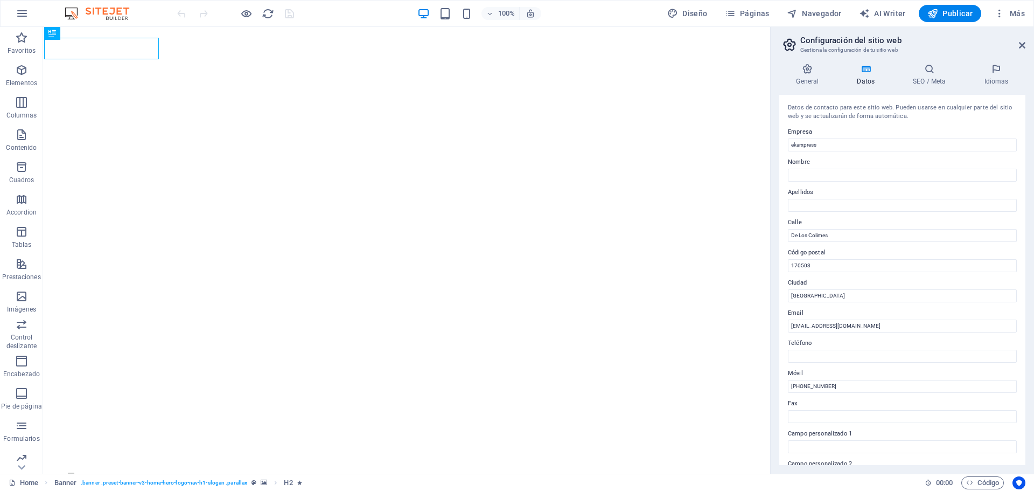
scroll to position [148, 0]
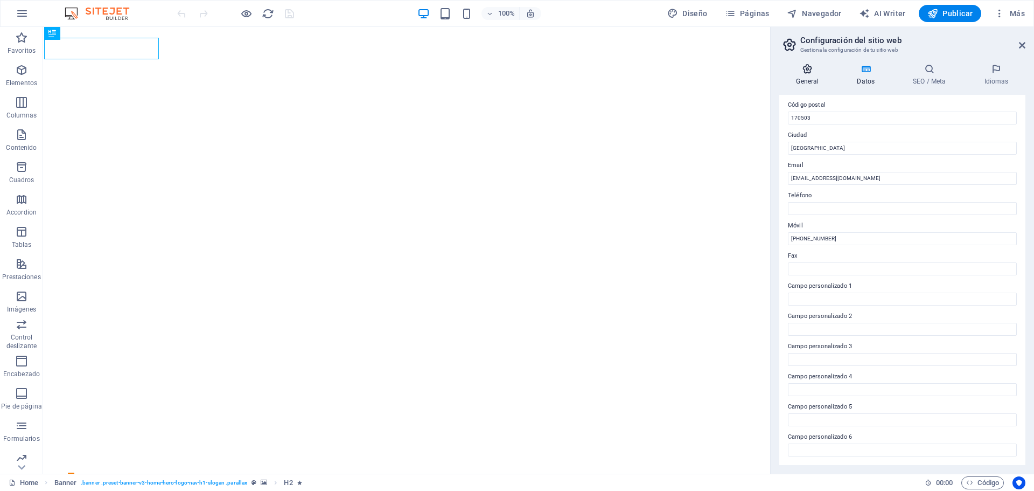
click at [805, 73] on icon at bounding box center [807, 69] width 57 height 11
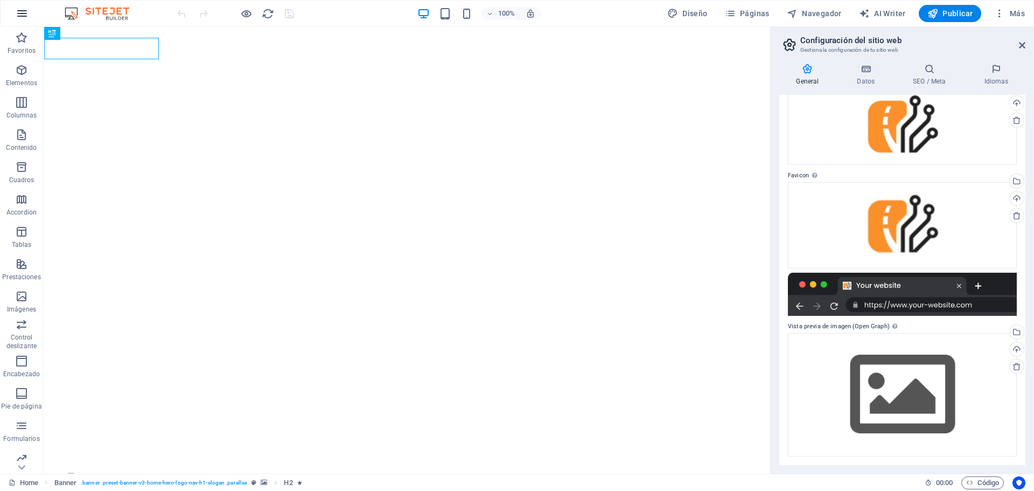
click at [28, 13] on icon "button" at bounding box center [22, 13] width 13 height 13
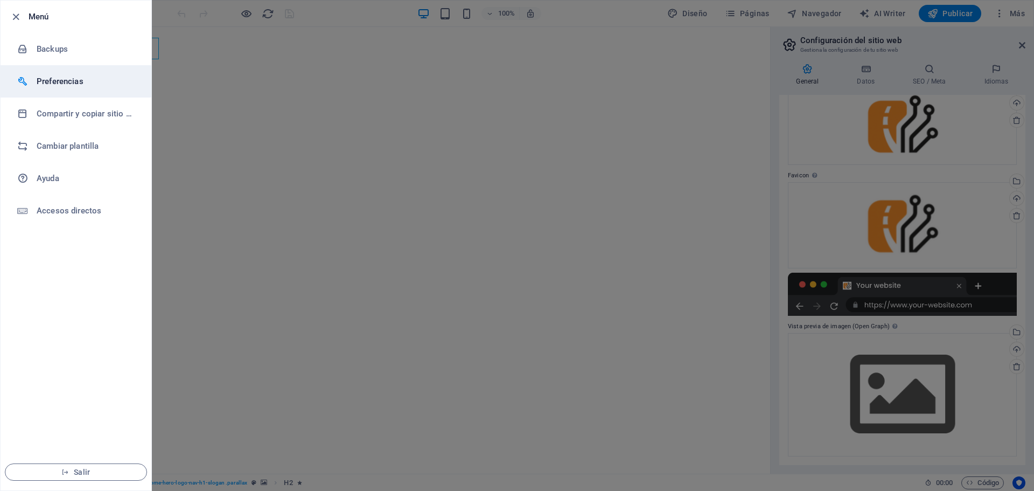
click at [34, 80] on div at bounding box center [26, 81] width 19 height 11
select select "es"
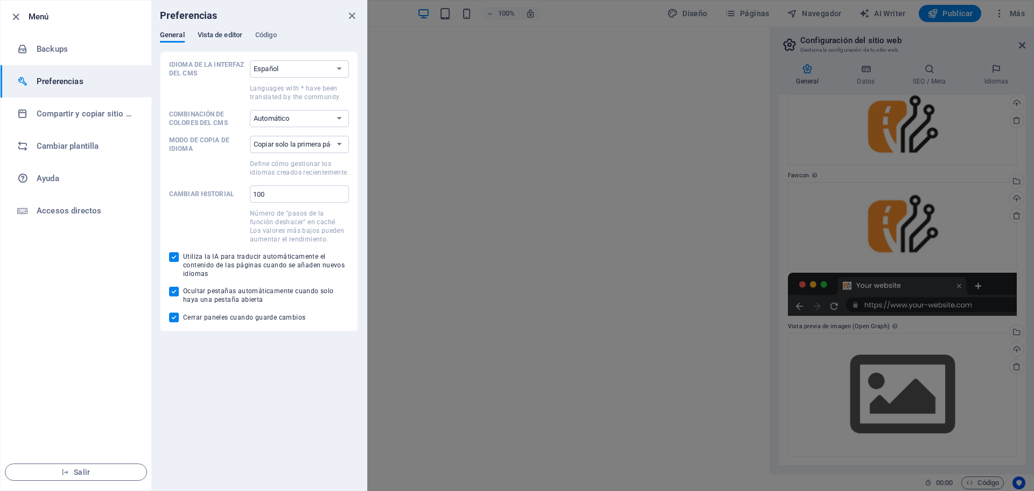
click at [227, 33] on span "Vista de editor" at bounding box center [220, 36] width 45 height 15
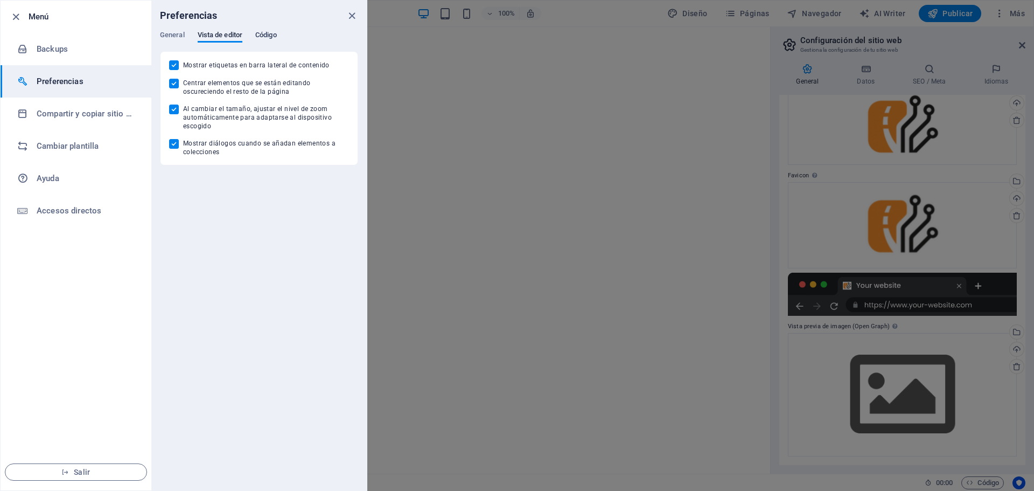
click at [265, 37] on span "Código" at bounding box center [266, 36] width 22 height 15
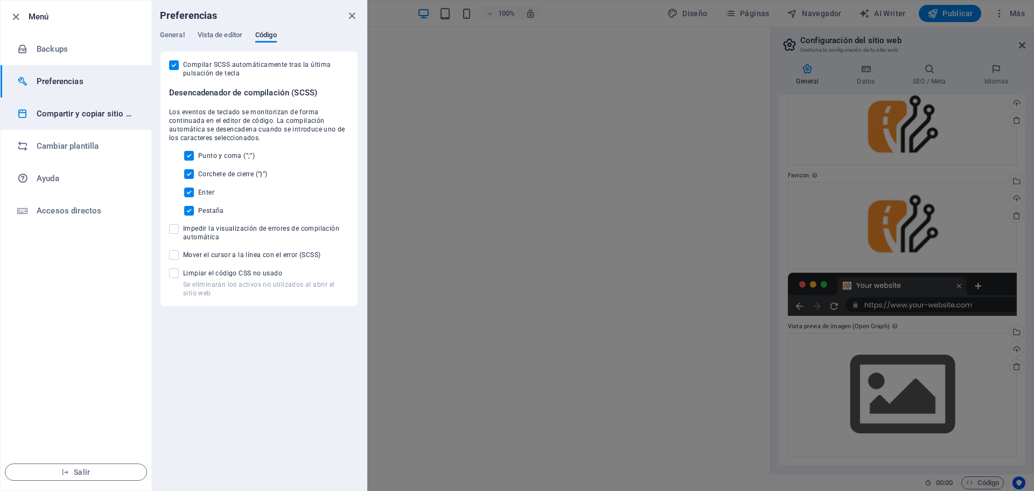
click at [38, 110] on h6 "Compartir y copiar sitio web" at bounding box center [87, 113] width 100 height 13
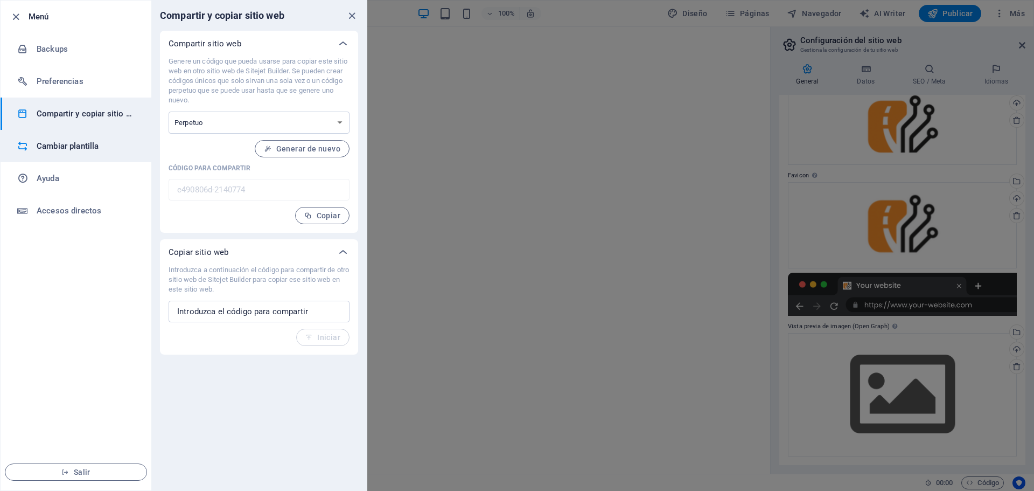
click at [34, 141] on div at bounding box center [26, 146] width 19 height 11
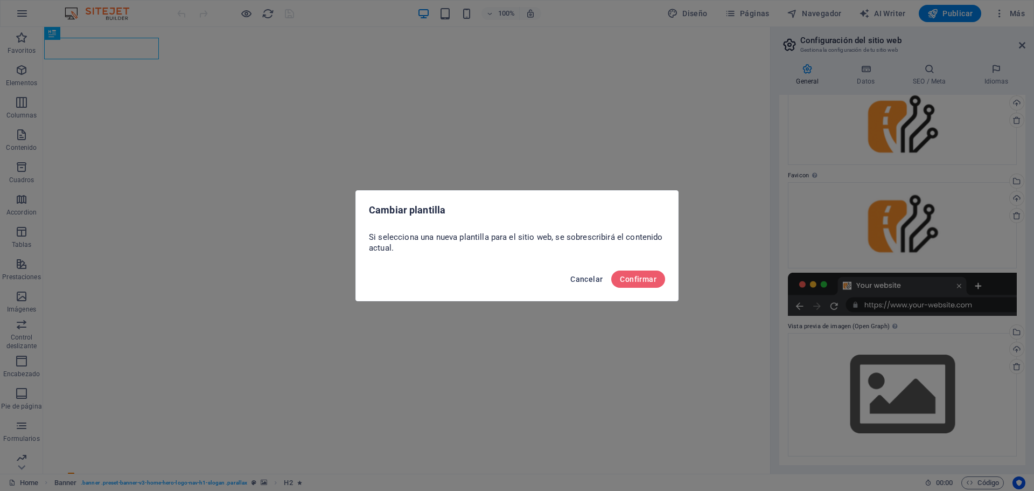
click at [574, 278] on span "Cancelar" at bounding box center [586, 279] width 32 height 9
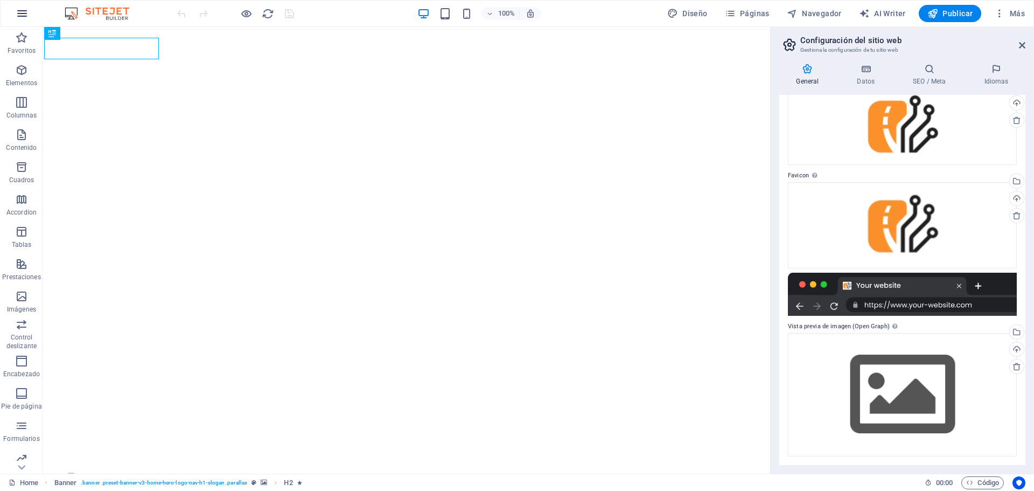
click at [22, 13] on icon "button" at bounding box center [22, 13] width 13 height 13
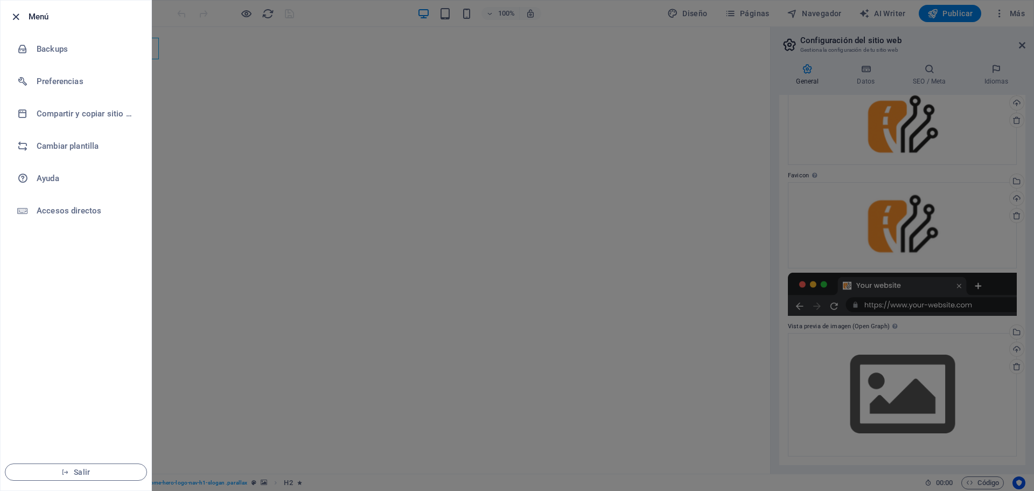
click at [12, 15] on icon "button" at bounding box center [16, 17] width 12 height 12
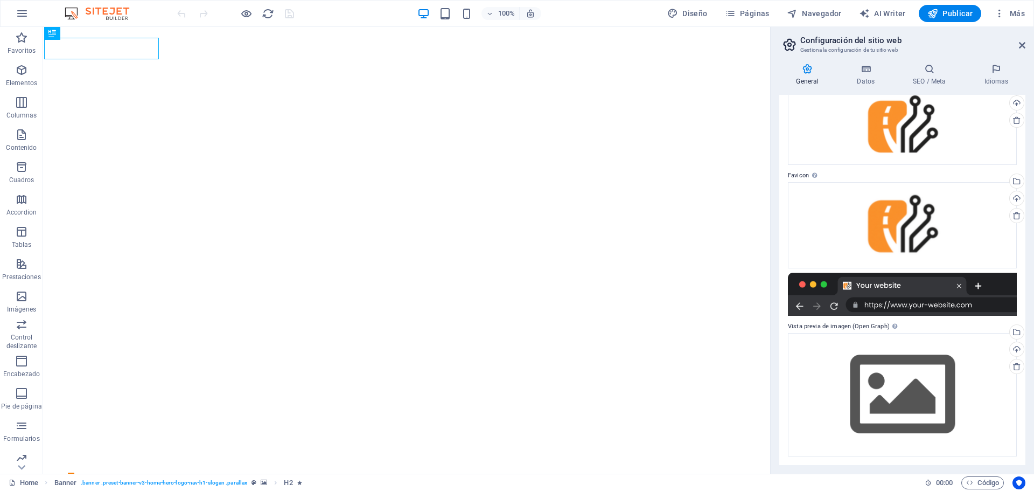
click at [1025, 47] on aside "Configuración del sitio web Gestiona la configuración de tu sitio web General D…" at bounding box center [902, 250] width 264 height 446
click at [1025, 43] on aside "Configuración del sitio web Gestiona la configuración de tu sitio web General D…" at bounding box center [902, 250] width 264 height 446
click at [1020, 43] on icon at bounding box center [1022, 45] width 6 height 9
